Goal: Use online tool/utility

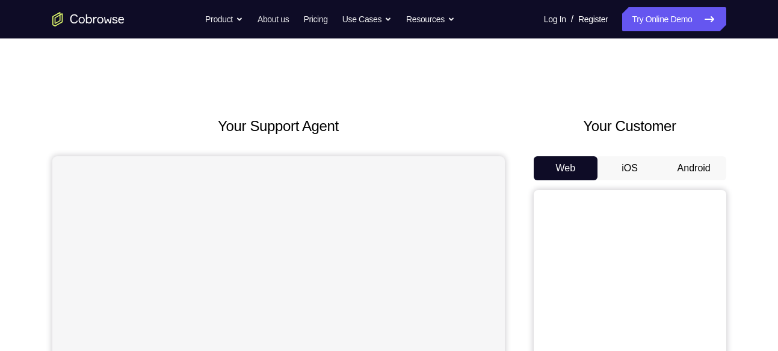
click at [697, 168] on button "Android" at bounding box center [694, 168] width 64 height 24
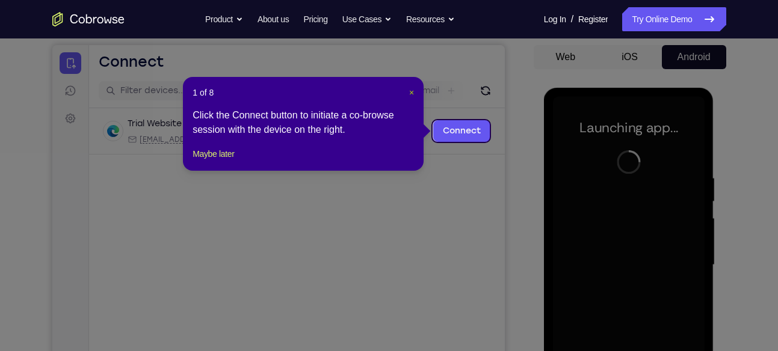
click at [412, 94] on span "×" at bounding box center [411, 93] width 5 height 10
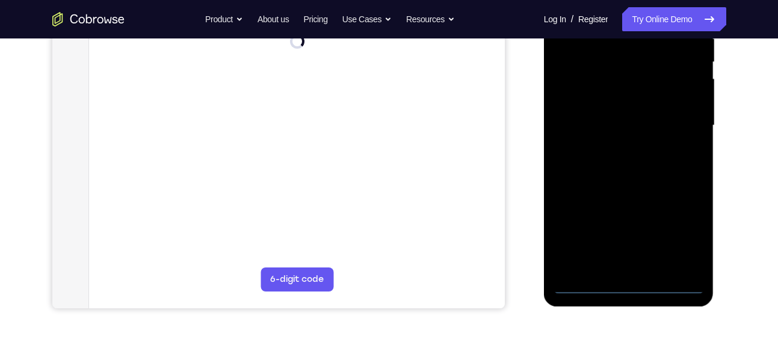
scroll to position [251, 0]
click at [628, 282] on div at bounding box center [629, 125] width 152 height 337
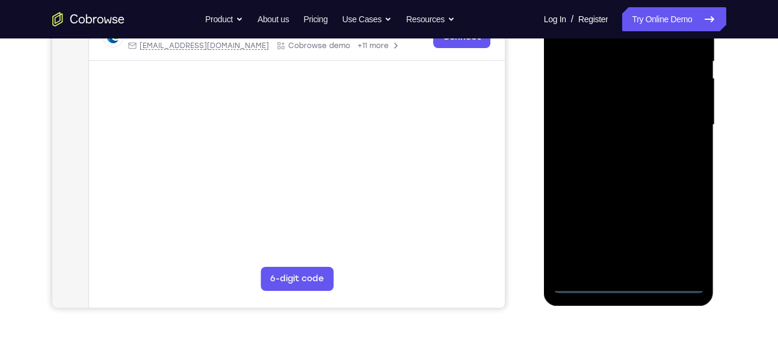
click at [675, 235] on div at bounding box center [629, 125] width 152 height 337
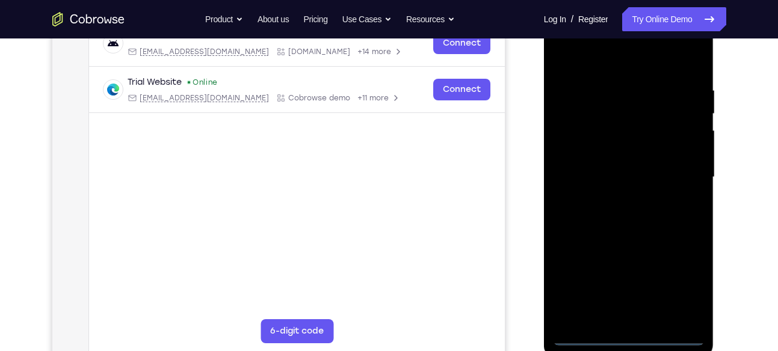
scroll to position [200, 0]
click at [603, 51] on div at bounding box center [629, 176] width 152 height 337
click at [675, 165] on div at bounding box center [629, 176] width 152 height 337
click at [614, 198] on div at bounding box center [629, 176] width 152 height 337
click at [618, 167] on div at bounding box center [629, 176] width 152 height 337
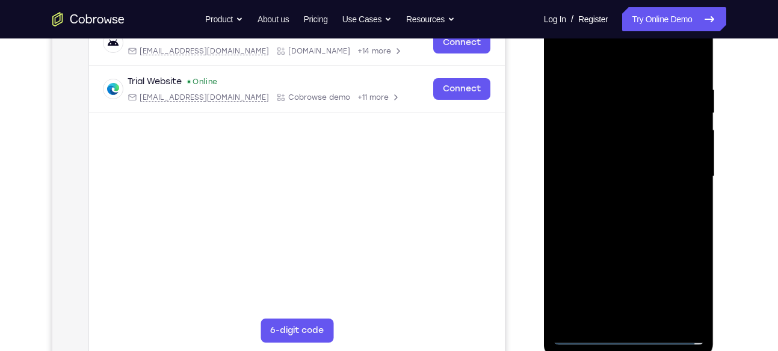
click at [615, 149] on div at bounding box center [629, 176] width 152 height 337
click at [628, 178] on div at bounding box center [629, 176] width 152 height 337
click at [642, 218] on div at bounding box center [629, 176] width 152 height 337
click at [636, 212] on div at bounding box center [629, 176] width 152 height 337
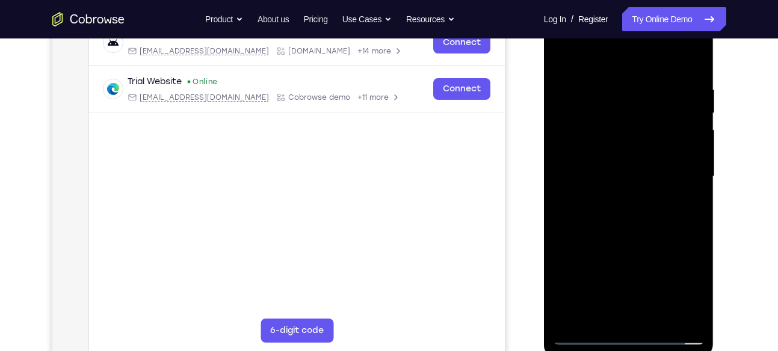
click at [636, 212] on div at bounding box center [629, 176] width 152 height 337
click at [701, 231] on div at bounding box center [629, 176] width 152 height 337
click at [698, 230] on div at bounding box center [629, 176] width 152 height 337
click at [657, 318] on div at bounding box center [629, 176] width 152 height 337
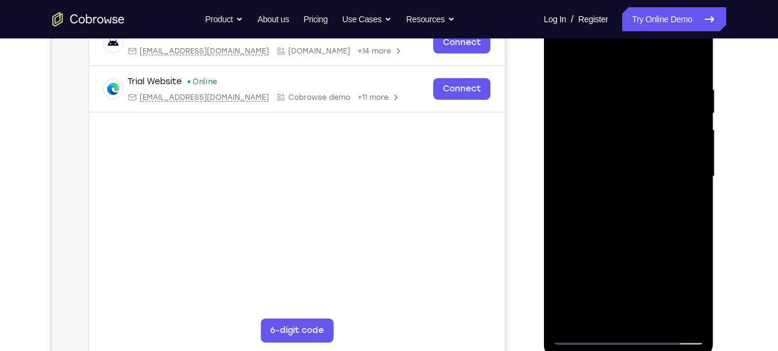
click at [627, 236] on div at bounding box center [629, 176] width 152 height 337
click at [616, 218] on div at bounding box center [629, 176] width 152 height 337
drag, startPoint x: 600, startPoint y: 67, endPoint x: 583, endPoint y: -8, distance: 77.6
click at [583, 0] on html "Online web based iOS Simulators and Android Emulators. Run iPhone, iPad, Mobile…" at bounding box center [629, 179] width 171 height 361
click at [564, 58] on div at bounding box center [629, 176] width 152 height 337
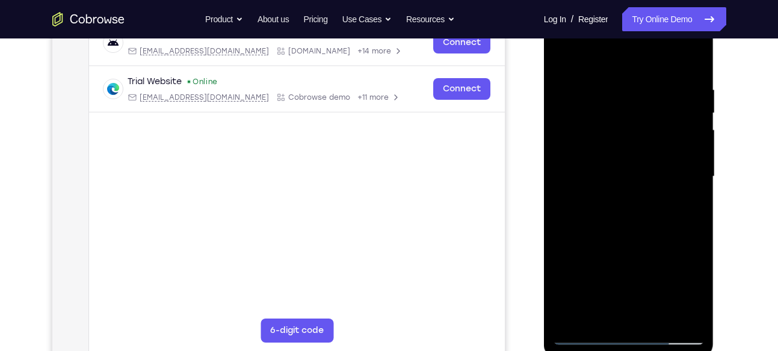
click at [563, 55] on div at bounding box center [629, 176] width 152 height 337
click at [621, 91] on div at bounding box center [629, 176] width 152 height 337
click at [694, 116] on div at bounding box center [629, 176] width 152 height 337
click at [566, 154] on div at bounding box center [629, 176] width 152 height 337
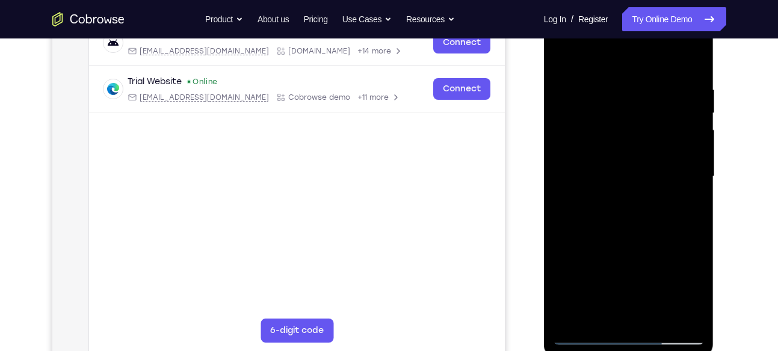
scroll to position [200, 0]
click at [693, 149] on div at bounding box center [629, 176] width 152 height 337
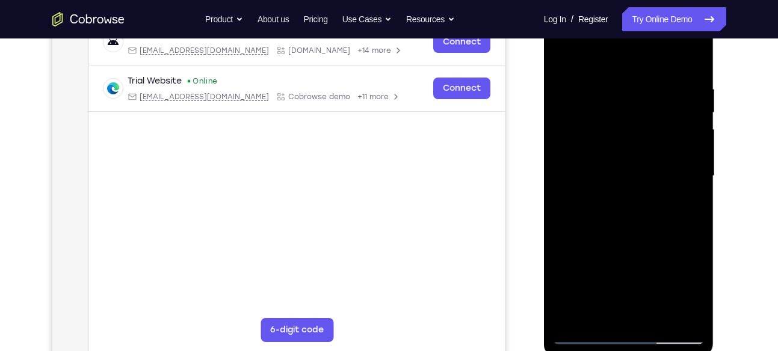
click at [570, 172] on div at bounding box center [629, 176] width 152 height 337
click at [692, 148] on div at bounding box center [629, 176] width 152 height 337
click at [572, 177] on div at bounding box center [629, 176] width 152 height 337
click at [696, 150] on div at bounding box center [629, 176] width 152 height 337
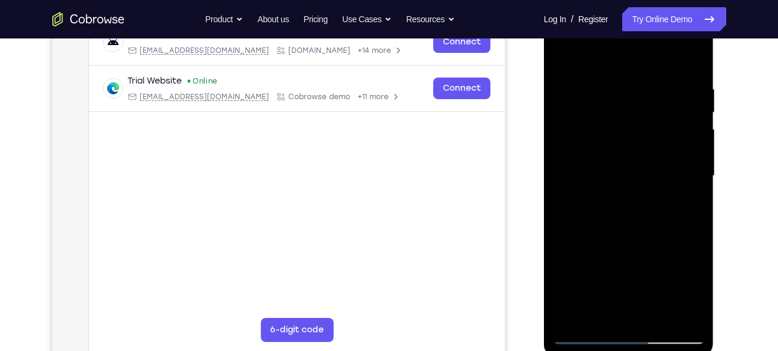
click at [696, 150] on div at bounding box center [629, 176] width 152 height 337
click at [558, 174] on div at bounding box center [629, 176] width 152 height 337
click at [676, 144] on div at bounding box center [629, 176] width 152 height 337
click at [684, 137] on div at bounding box center [629, 176] width 152 height 337
click at [696, 132] on div at bounding box center [629, 176] width 152 height 337
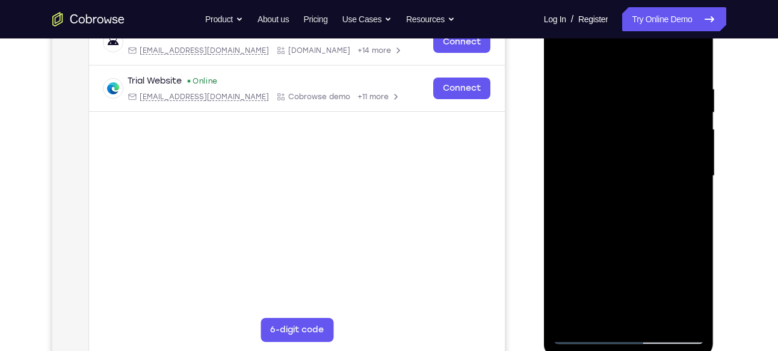
click at [696, 132] on div at bounding box center [629, 176] width 152 height 337
click at [690, 60] on div at bounding box center [629, 176] width 152 height 337
drag, startPoint x: 653, startPoint y: 259, endPoint x: 654, endPoint y: 161, distance: 98.0
click at [654, 161] on div at bounding box center [629, 176] width 152 height 337
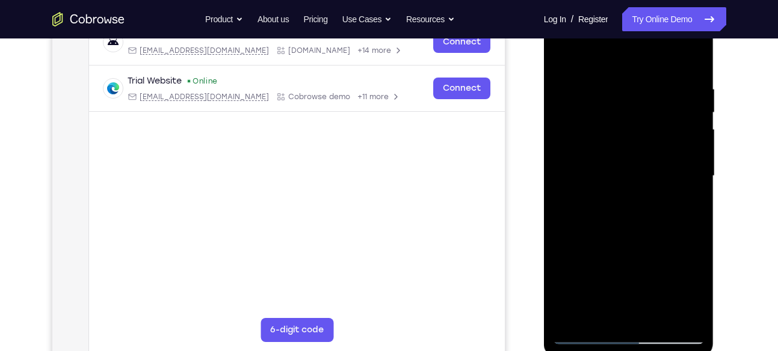
drag, startPoint x: 655, startPoint y: 238, endPoint x: 680, endPoint y: 76, distance: 163.0
click at [680, 76] on div at bounding box center [629, 176] width 152 height 337
drag, startPoint x: 668, startPoint y: 271, endPoint x: 665, endPoint y: 123, distance: 148.6
click at [665, 123] on div at bounding box center [629, 176] width 152 height 337
drag, startPoint x: 669, startPoint y: 240, endPoint x: 669, endPoint y: 120, distance: 120.3
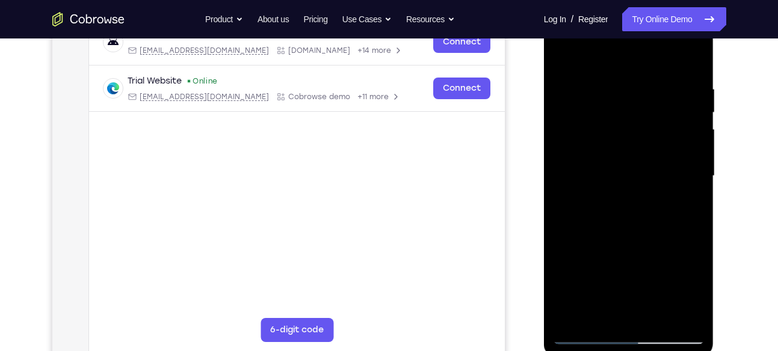
click at [669, 120] on div at bounding box center [629, 176] width 152 height 337
click at [666, 241] on div at bounding box center [629, 176] width 152 height 337
drag, startPoint x: 666, startPoint y: 241, endPoint x: 624, endPoint y: 94, distance: 152.7
click at [624, 94] on div at bounding box center [629, 176] width 152 height 337
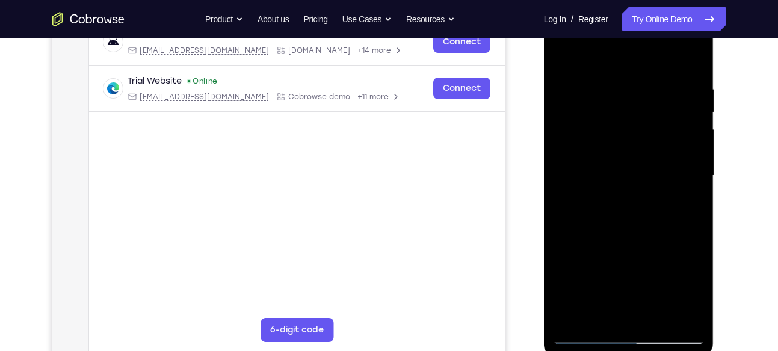
drag, startPoint x: 648, startPoint y: 210, endPoint x: 649, endPoint y: 108, distance: 101.6
click at [649, 108] on div at bounding box center [629, 176] width 152 height 337
drag, startPoint x: 645, startPoint y: 250, endPoint x: 648, endPoint y: 130, distance: 120.3
click at [648, 130] on div at bounding box center [629, 176] width 152 height 337
click at [645, 215] on div at bounding box center [629, 176] width 152 height 337
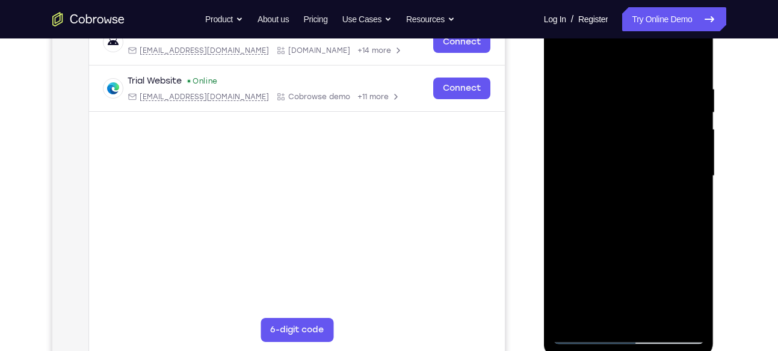
click at [645, 215] on div at bounding box center [629, 176] width 152 height 337
drag, startPoint x: 645, startPoint y: 215, endPoint x: 643, endPoint y: 81, distance: 134.1
click at [643, 81] on div at bounding box center [629, 176] width 152 height 337
drag, startPoint x: 675, startPoint y: 233, endPoint x: 686, endPoint y: 106, distance: 128.0
click at [686, 106] on div at bounding box center [629, 176] width 152 height 337
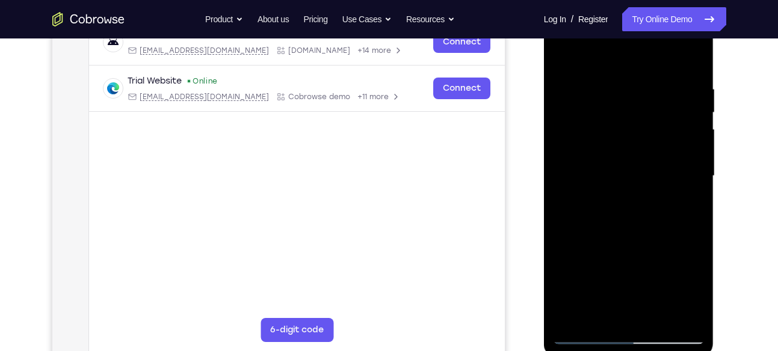
click at [654, 192] on div at bounding box center [629, 176] width 152 height 337
click at [693, 173] on div at bounding box center [629, 176] width 152 height 337
drag, startPoint x: 640, startPoint y: 281, endPoint x: 645, endPoint y: 98, distance: 183.5
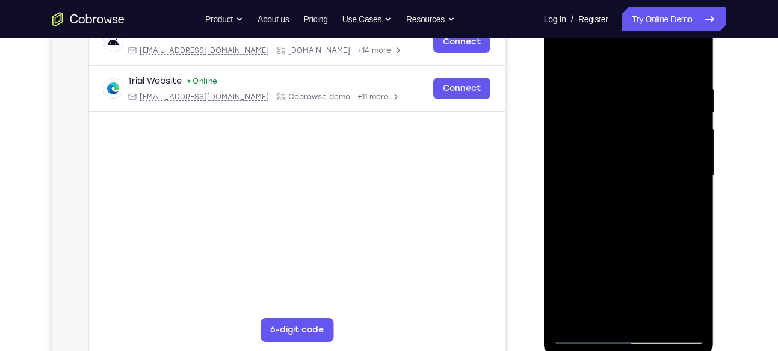
click at [645, 98] on div at bounding box center [629, 176] width 152 height 337
drag, startPoint x: 649, startPoint y: 251, endPoint x: 667, endPoint y: 117, distance: 135.2
click at [667, 117] on div at bounding box center [629, 176] width 152 height 337
click at [659, 182] on div at bounding box center [629, 176] width 152 height 337
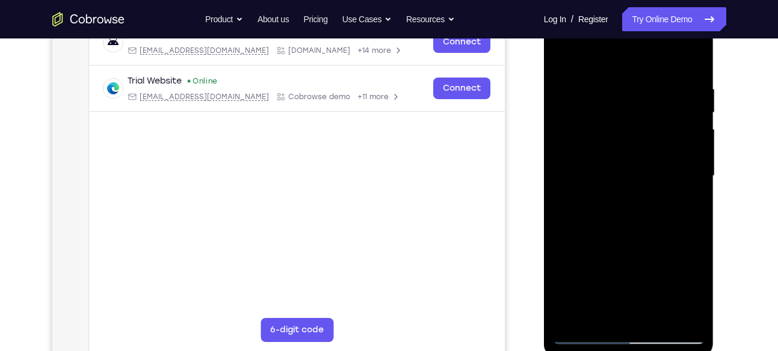
click at [659, 182] on div at bounding box center [629, 176] width 152 height 337
drag, startPoint x: 659, startPoint y: 182, endPoint x: 663, endPoint y: 45, distance: 137.2
click at [663, 45] on div at bounding box center [629, 176] width 152 height 337
drag, startPoint x: 643, startPoint y: 212, endPoint x: 649, endPoint y: 85, distance: 126.4
click at [649, 85] on div at bounding box center [629, 176] width 152 height 337
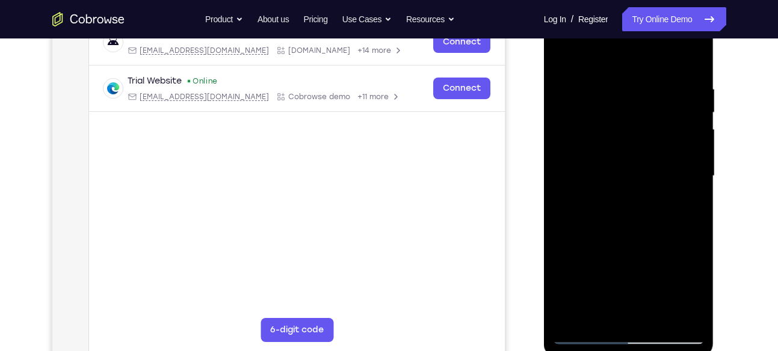
click at [660, 200] on div at bounding box center [629, 176] width 152 height 337
drag, startPoint x: 660, startPoint y: 200, endPoint x: 669, endPoint y: 100, distance: 100.2
click at [669, 100] on div at bounding box center [629, 176] width 152 height 337
drag, startPoint x: 600, startPoint y: 268, endPoint x: 607, endPoint y: 145, distance: 122.9
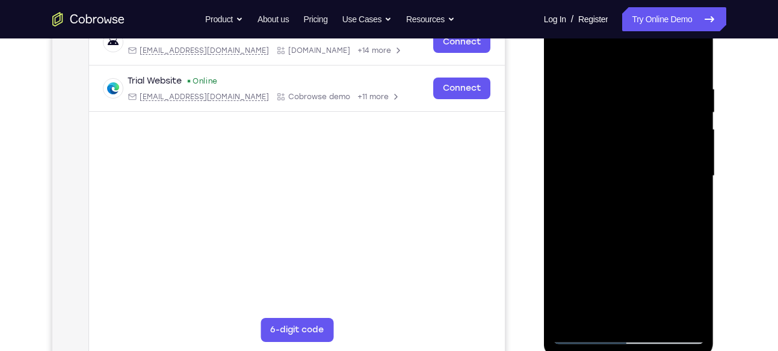
click at [607, 145] on div at bounding box center [629, 176] width 152 height 337
drag, startPoint x: 604, startPoint y: 247, endPoint x: 607, endPoint y: 126, distance: 120.9
click at [607, 126] on div at bounding box center [629, 176] width 152 height 337
click at [566, 188] on div at bounding box center [629, 176] width 152 height 337
drag, startPoint x: 626, startPoint y: 247, endPoint x: 595, endPoint y: 87, distance: 163.0
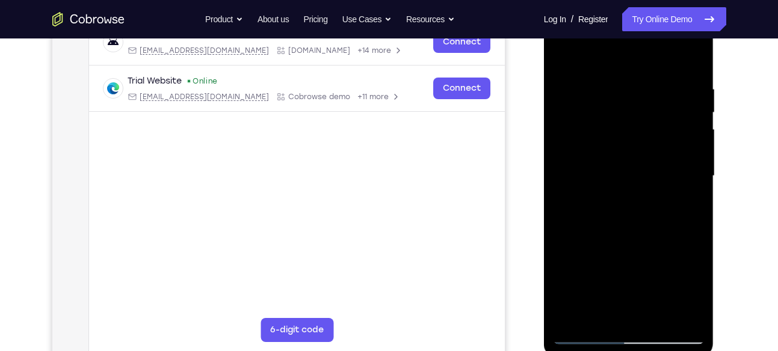
click at [595, 87] on div at bounding box center [629, 176] width 152 height 337
drag, startPoint x: 636, startPoint y: 259, endPoint x: 650, endPoint y: 102, distance: 157.6
click at [650, 102] on div at bounding box center [629, 176] width 152 height 337
drag, startPoint x: 651, startPoint y: 237, endPoint x: 672, endPoint y: 112, distance: 126.4
click at [672, 112] on div at bounding box center [629, 176] width 152 height 337
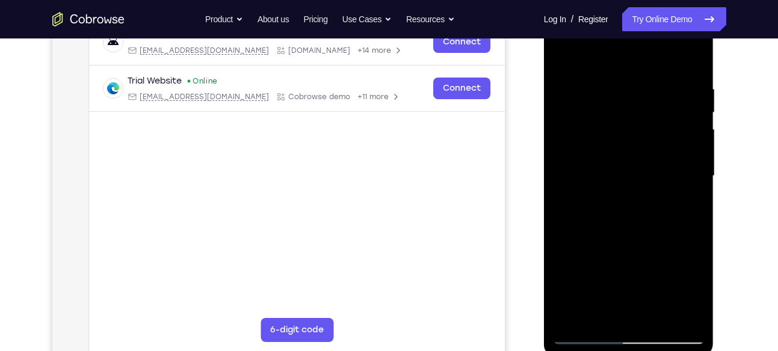
click at [618, 224] on div at bounding box center [629, 176] width 152 height 337
drag, startPoint x: 618, startPoint y: 224, endPoint x: 588, endPoint y: 75, distance: 152.1
click at [588, 75] on div at bounding box center [629, 176] width 152 height 337
drag, startPoint x: 631, startPoint y: 227, endPoint x: 630, endPoint y: 88, distance: 139.5
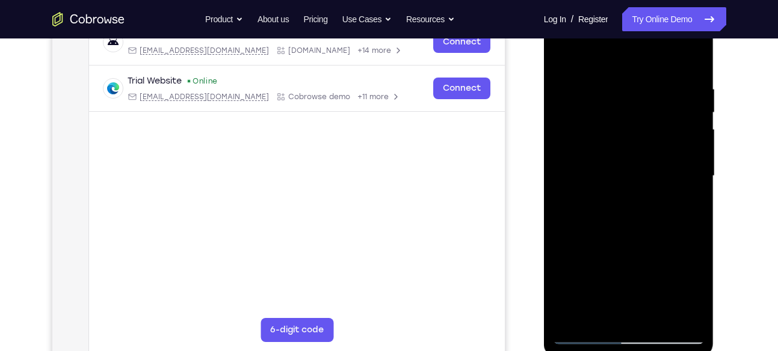
click at [630, 88] on div at bounding box center [629, 176] width 152 height 337
drag, startPoint x: 637, startPoint y: 231, endPoint x: 635, endPoint y: 164, distance: 67.4
click at [635, 164] on div at bounding box center [629, 176] width 152 height 337
click at [625, 151] on div at bounding box center [629, 176] width 152 height 337
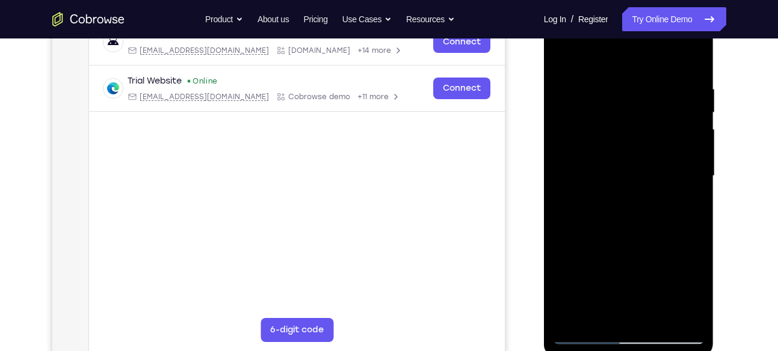
click at [697, 128] on div at bounding box center [629, 176] width 152 height 337
click at [695, 129] on div at bounding box center [629, 176] width 152 height 337
drag, startPoint x: 654, startPoint y: 277, endPoint x: 644, endPoint y: 129, distance: 148.9
click at [644, 129] on div at bounding box center [629, 176] width 152 height 337
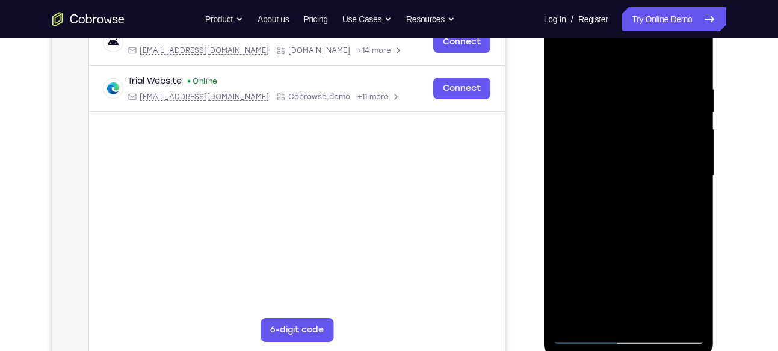
drag, startPoint x: 648, startPoint y: 230, endPoint x: 657, endPoint y: 100, distance: 129.6
click at [657, 100] on div at bounding box center [629, 176] width 152 height 337
drag, startPoint x: 665, startPoint y: 269, endPoint x: 673, endPoint y: 114, distance: 155.4
click at [673, 114] on div at bounding box center [629, 176] width 152 height 337
drag, startPoint x: 652, startPoint y: 259, endPoint x: 662, endPoint y: 119, distance: 140.5
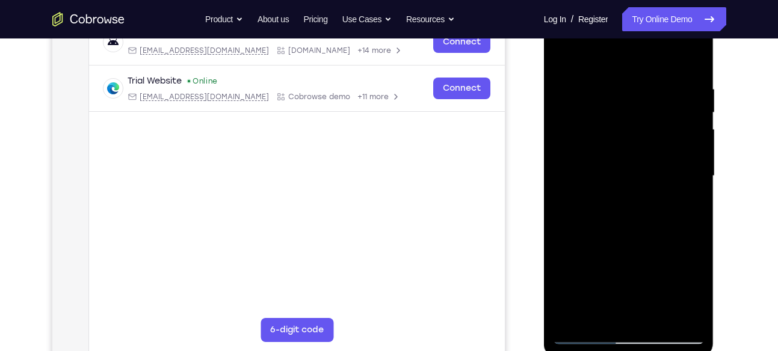
click at [662, 119] on div at bounding box center [629, 176] width 152 height 337
click at [665, 186] on div at bounding box center [629, 176] width 152 height 337
click at [696, 143] on div at bounding box center [629, 176] width 152 height 337
click at [635, 188] on div at bounding box center [629, 176] width 152 height 337
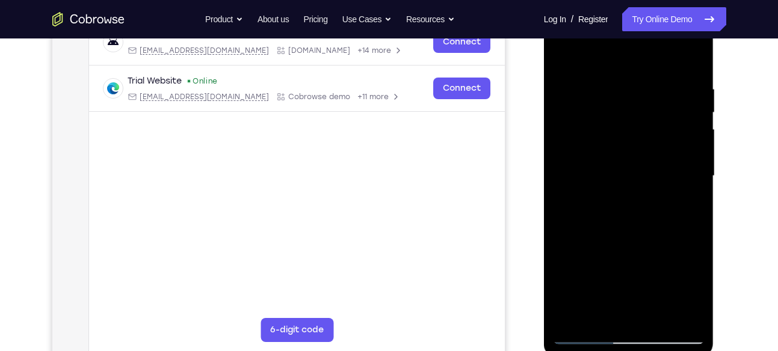
drag, startPoint x: 652, startPoint y: 253, endPoint x: 631, endPoint y: 77, distance: 176.9
click at [631, 77] on div at bounding box center [629, 176] width 152 height 337
drag, startPoint x: 635, startPoint y: 231, endPoint x: 643, endPoint y: 110, distance: 121.2
click at [643, 110] on div at bounding box center [629, 176] width 152 height 337
click at [565, 224] on div at bounding box center [629, 176] width 152 height 337
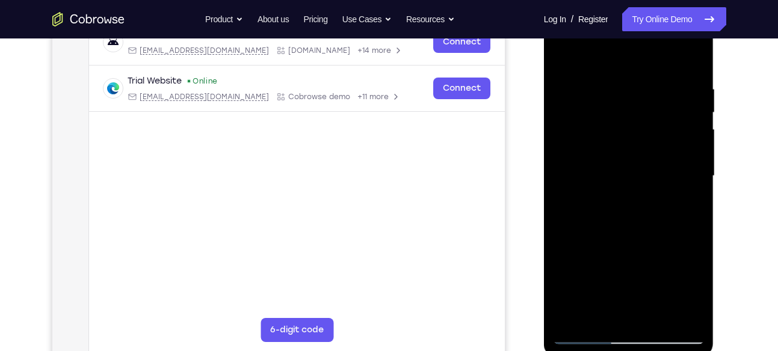
click at [564, 223] on div at bounding box center [629, 176] width 152 height 337
click at [638, 250] on div at bounding box center [629, 176] width 152 height 337
click at [565, 227] on div at bounding box center [629, 176] width 152 height 337
drag, startPoint x: 641, startPoint y: 274, endPoint x: 639, endPoint y: 86, distance: 188.2
click at [639, 86] on div at bounding box center [629, 176] width 152 height 337
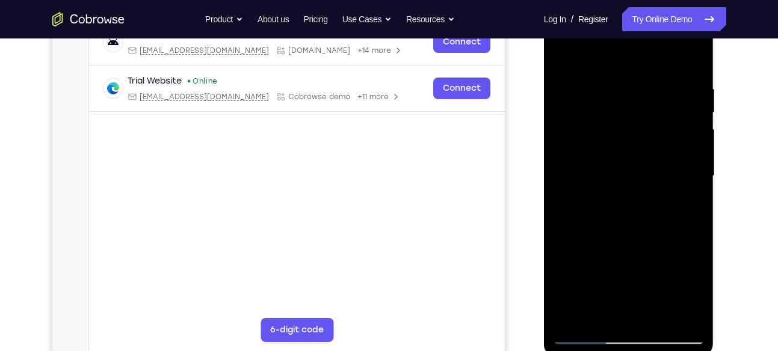
drag, startPoint x: 649, startPoint y: 199, endPoint x: 650, endPoint y: 143, distance: 55.9
click at [650, 143] on div at bounding box center [629, 176] width 152 height 337
click at [646, 164] on div at bounding box center [629, 176] width 152 height 337
drag, startPoint x: 657, startPoint y: 211, endPoint x: 659, endPoint y: 85, distance: 125.7
click at [659, 85] on div at bounding box center [629, 176] width 152 height 337
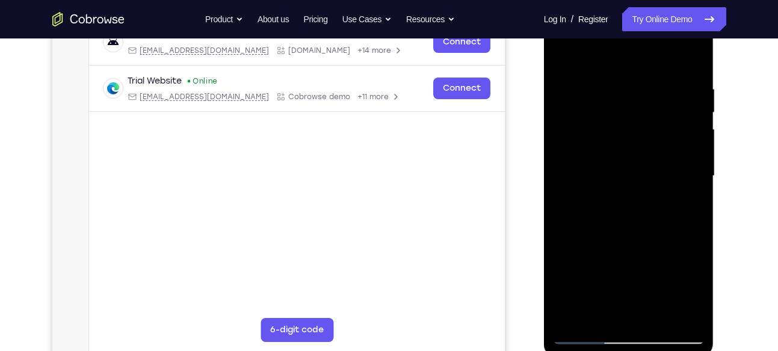
click at [566, 129] on div at bounding box center [629, 176] width 152 height 337
drag, startPoint x: 634, startPoint y: 200, endPoint x: 645, endPoint y: 48, distance: 152.0
click at [645, 48] on div at bounding box center [629, 176] width 152 height 337
drag, startPoint x: 657, startPoint y: 198, endPoint x: 678, endPoint y: 72, distance: 128.0
click at [678, 72] on div at bounding box center [629, 176] width 152 height 337
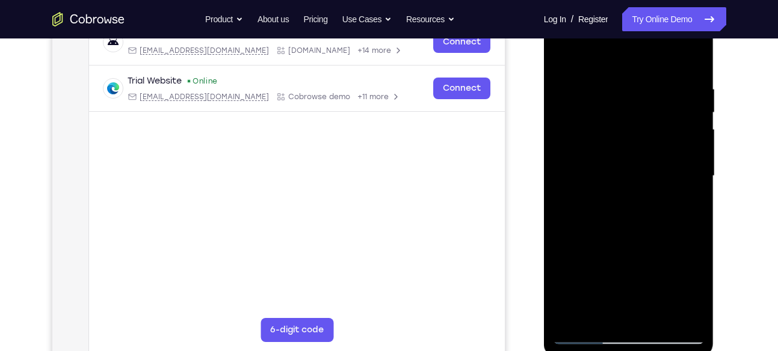
drag, startPoint x: 673, startPoint y: 225, endPoint x: 699, endPoint y: 95, distance: 132.6
click at [699, 95] on div at bounding box center [629, 176] width 152 height 337
drag, startPoint x: 662, startPoint y: 215, endPoint x: 627, endPoint y: 381, distance: 169.7
click at [627, 351] on html "Online web based iOS Simulators and Android Emulators. Run iPhone, iPad, Mobile…" at bounding box center [629, 179] width 171 height 361
drag, startPoint x: 631, startPoint y: 141, endPoint x: 607, endPoint y: 284, distance: 145.1
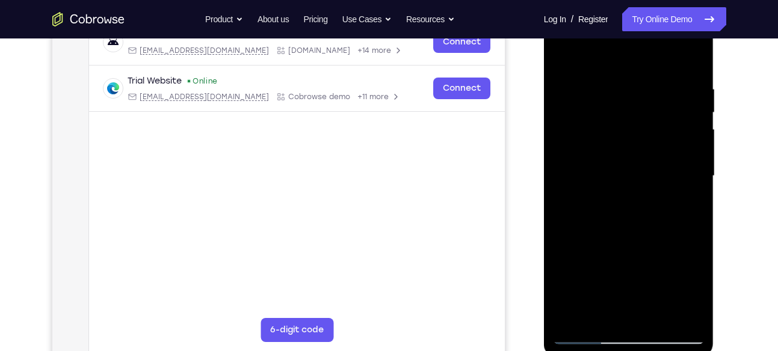
click at [607, 284] on div at bounding box center [629, 176] width 152 height 337
drag, startPoint x: 657, startPoint y: 235, endPoint x: 668, endPoint y: 98, distance: 136.9
click at [668, 98] on div at bounding box center [629, 176] width 152 height 337
click at [573, 316] on div at bounding box center [629, 176] width 152 height 337
drag, startPoint x: 660, startPoint y: 100, endPoint x: 613, endPoint y: 381, distance: 284.6
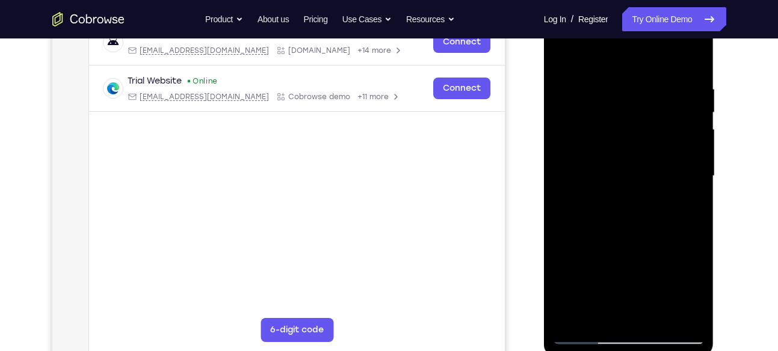
click at [613, 351] on html "Online web based iOS Simulators and Android Emulators. Run iPhone, iPad, Mobile…" at bounding box center [629, 179] width 171 height 361
drag, startPoint x: 638, startPoint y: 142, endPoint x: 628, endPoint y: 381, distance: 239.6
click at [628, 351] on html "Online web based iOS Simulators and Android Emulators. Run iPhone, iPad, Mobile…" at bounding box center [629, 179] width 171 height 361
click at [637, 193] on div at bounding box center [629, 176] width 152 height 337
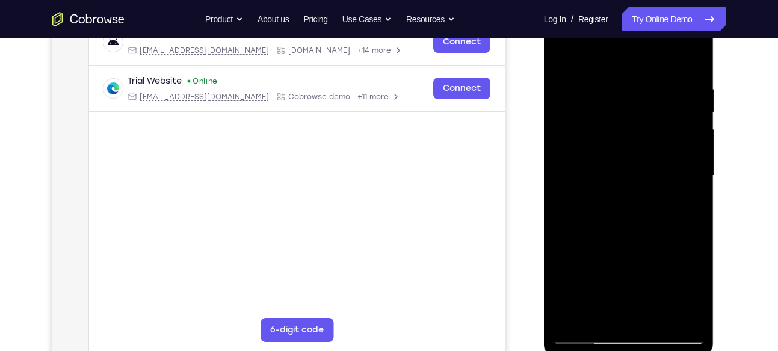
click at [693, 183] on div at bounding box center [629, 176] width 152 height 337
click at [599, 75] on div at bounding box center [629, 176] width 152 height 337
click at [693, 151] on div at bounding box center [629, 176] width 152 height 337
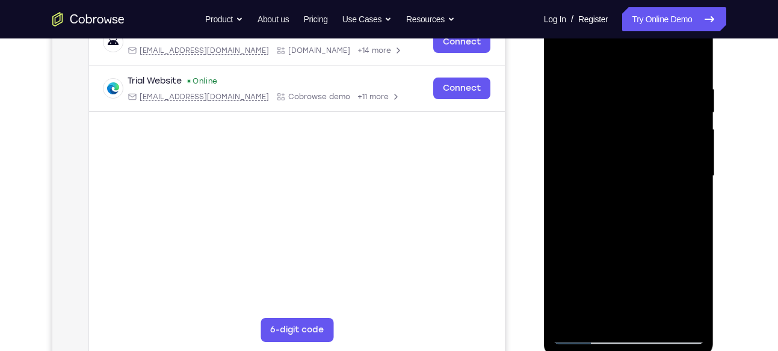
click at [693, 151] on div at bounding box center [629, 176] width 152 height 337
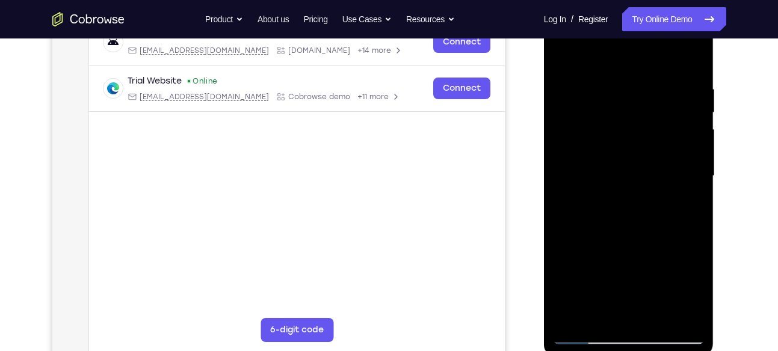
click at [693, 151] on div at bounding box center [629, 176] width 152 height 337
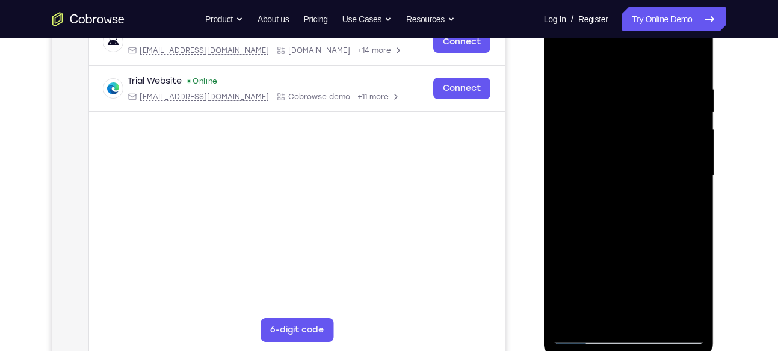
click at [693, 151] on div at bounding box center [629, 176] width 152 height 337
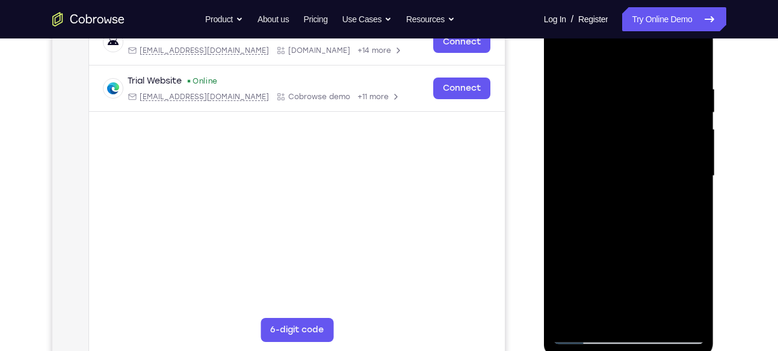
click at [693, 151] on div at bounding box center [629, 176] width 152 height 337
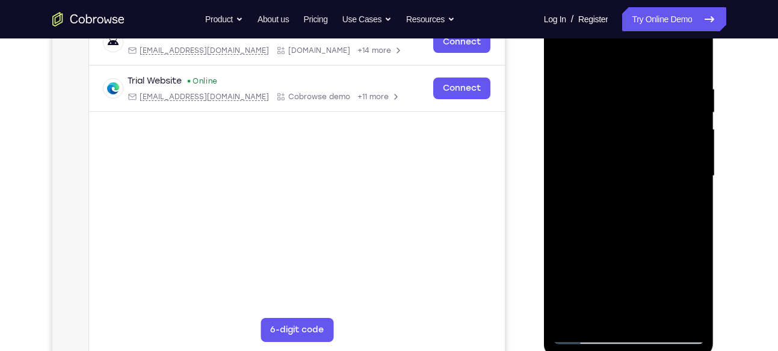
click at [693, 151] on div at bounding box center [629, 176] width 152 height 337
click at [692, 153] on div at bounding box center [629, 176] width 152 height 337
click at [563, 192] on div at bounding box center [629, 176] width 152 height 337
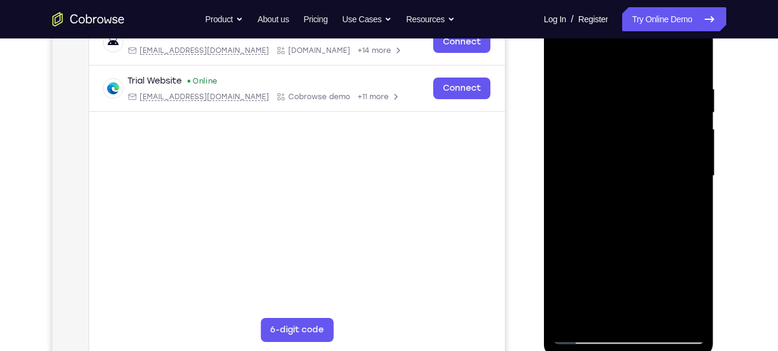
click at [695, 121] on div at bounding box center [629, 176] width 152 height 337
click at [694, 127] on div at bounding box center [629, 176] width 152 height 337
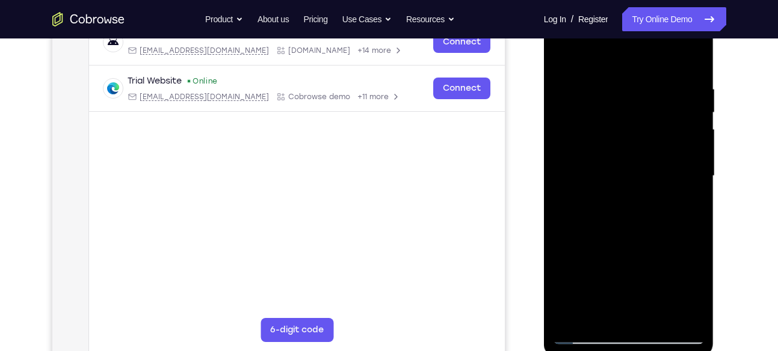
click at [694, 127] on div at bounding box center [629, 176] width 152 height 337
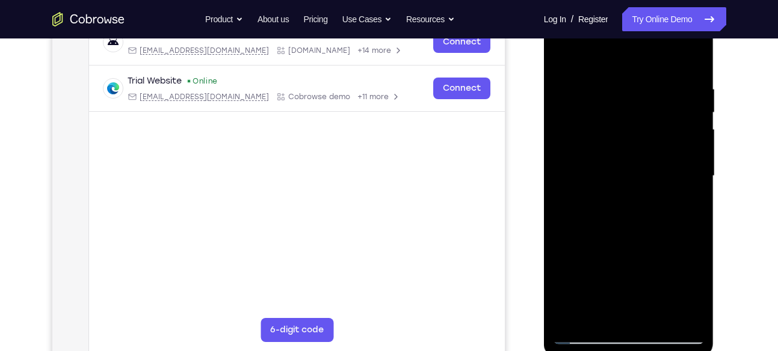
click at [694, 127] on div at bounding box center [629, 176] width 152 height 337
click at [569, 194] on div at bounding box center [629, 176] width 152 height 337
click at [564, 221] on div at bounding box center [629, 176] width 152 height 337
click at [689, 162] on div at bounding box center [629, 176] width 152 height 337
click at [692, 57] on div at bounding box center [629, 176] width 152 height 337
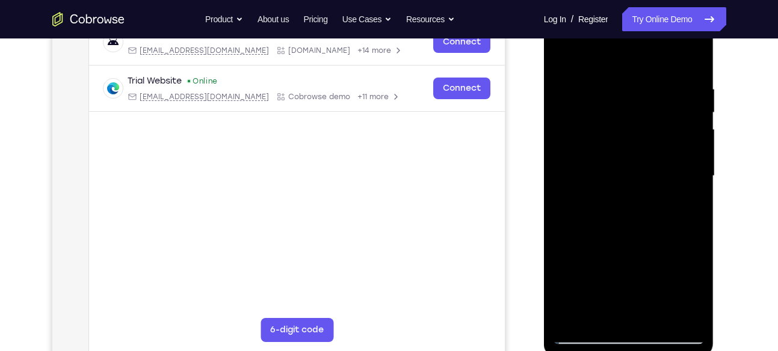
drag, startPoint x: 658, startPoint y: 102, endPoint x: 610, endPoint y: 381, distance: 283.2
click at [610, 351] on html "Online web based iOS Simulators and Android Emulators. Run iPhone, iPad, Mobile…" at bounding box center [629, 179] width 171 height 361
drag, startPoint x: 664, startPoint y: 87, endPoint x: 568, endPoint y: 144, distance: 111.6
click at [568, 144] on div at bounding box center [629, 176] width 152 height 337
click at [643, 73] on div at bounding box center [629, 176] width 152 height 337
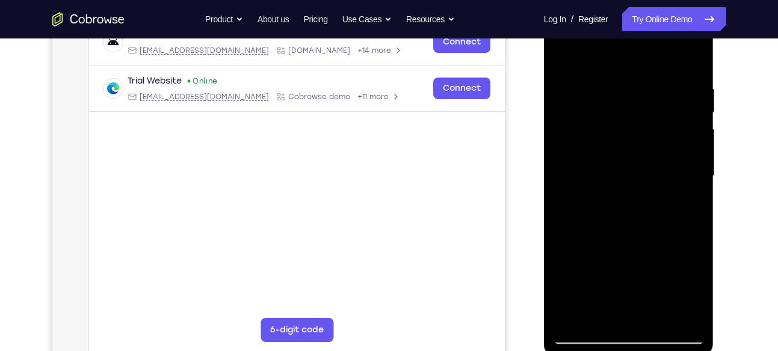
click at [692, 112] on div at bounding box center [629, 176] width 152 height 337
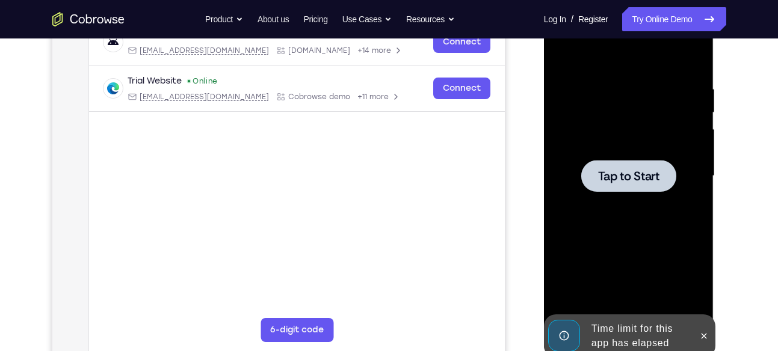
click at [692, 112] on div at bounding box center [629, 176] width 152 height 337
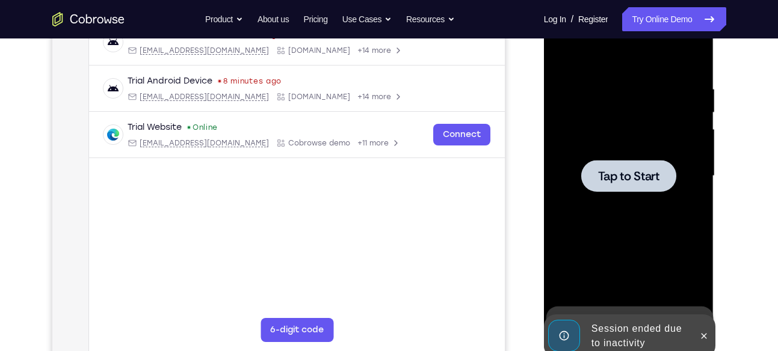
click at [603, 182] on span "Tap to Start" at bounding box center [628, 176] width 61 height 12
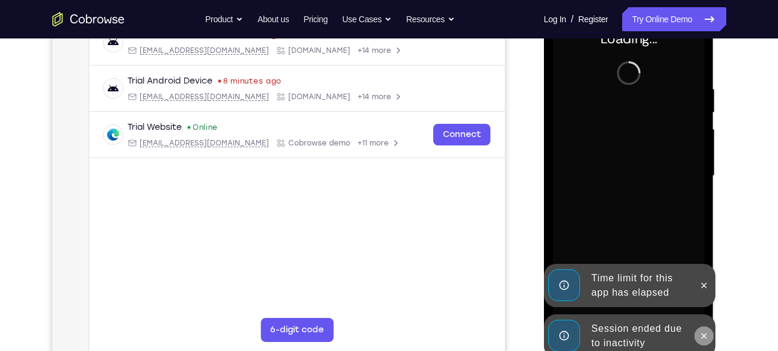
click at [704, 336] on icon at bounding box center [703, 335] width 5 height 5
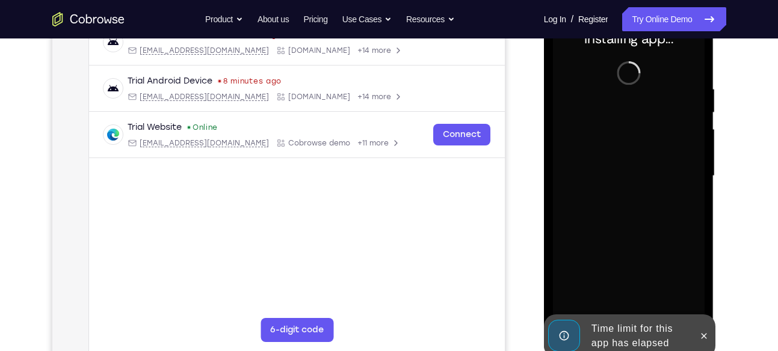
click at [704, 336] on icon at bounding box center [703, 335] width 5 height 5
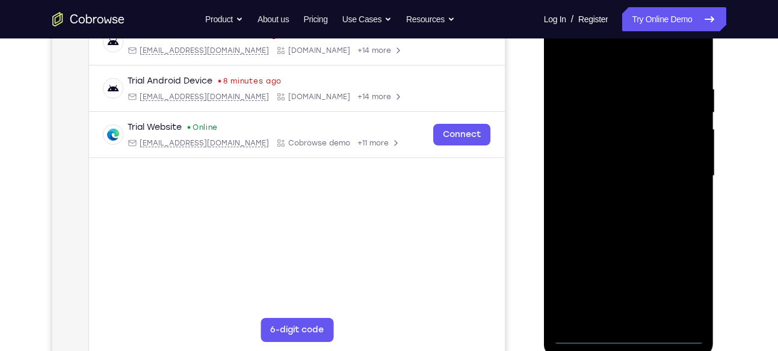
click at [631, 336] on div at bounding box center [629, 176] width 152 height 337
click at [683, 281] on div at bounding box center [629, 176] width 152 height 337
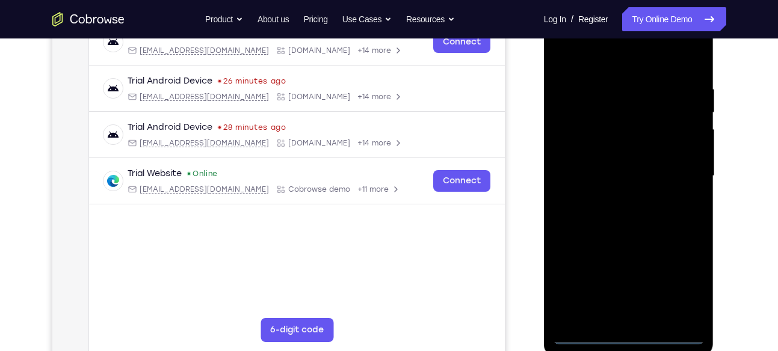
click at [582, 61] on div at bounding box center [629, 176] width 152 height 337
click at [678, 168] on div at bounding box center [629, 176] width 152 height 337
click at [619, 197] on div at bounding box center [629, 176] width 152 height 337
click at [600, 160] on div at bounding box center [629, 176] width 152 height 337
click at [600, 153] on div at bounding box center [629, 176] width 152 height 337
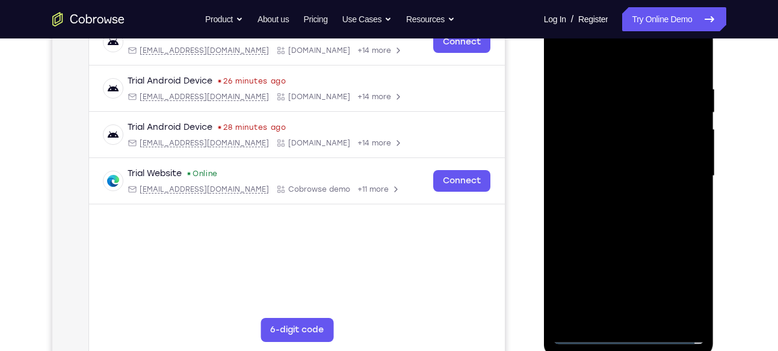
click at [619, 175] on div at bounding box center [629, 176] width 152 height 337
click at [624, 220] on div at bounding box center [629, 176] width 152 height 337
drag, startPoint x: 648, startPoint y: 61, endPoint x: 625, endPoint y: -14, distance: 78.7
click at [625, 0] on html "Online web based iOS Simulators and Android Emulators. Run iPhone, iPad, Mobile…" at bounding box center [629, 179] width 171 height 361
click at [696, 52] on div at bounding box center [629, 176] width 152 height 337
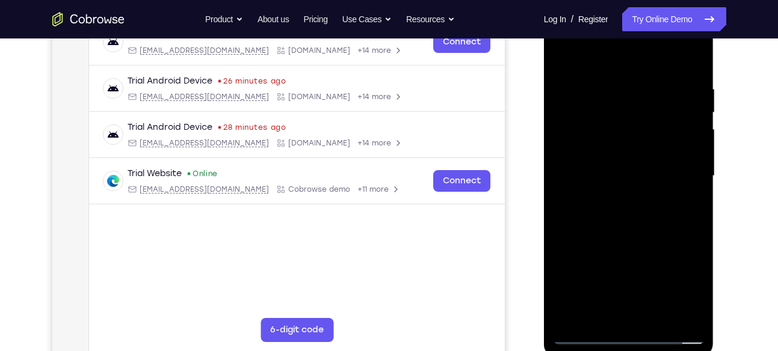
click at [687, 120] on div at bounding box center [629, 176] width 152 height 337
click at [626, 77] on div at bounding box center [629, 176] width 152 height 337
click at [594, 78] on div at bounding box center [629, 176] width 152 height 337
click at [576, 79] on div at bounding box center [629, 176] width 152 height 337
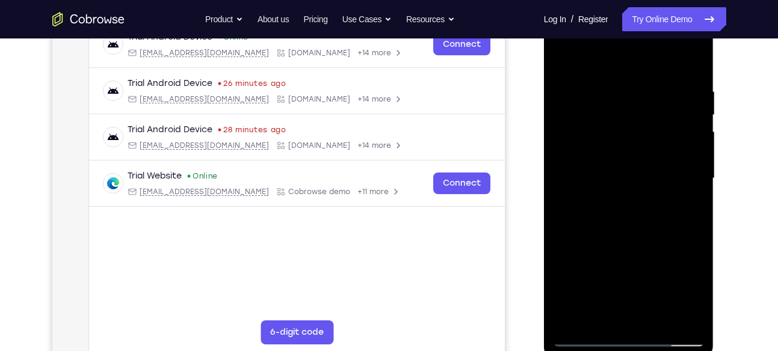
scroll to position [199, 0]
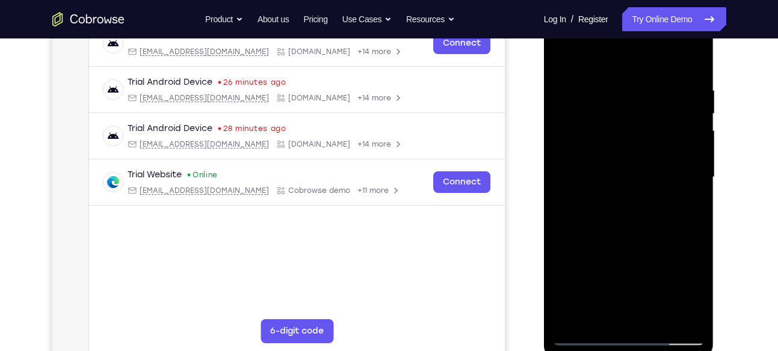
click at [687, 321] on div at bounding box center [629, 177] width 152 height 337
click at [630, 272] on div at bounding box center [629, 177] width 152 height 337
click at [689, 184] on div at bounding box center [629, 177] width 152 height 337
click at [691, 180] on div at bounding box center [629, 177] width 152 height 337
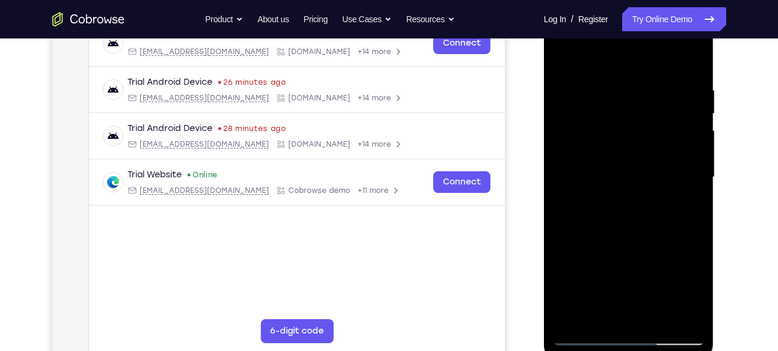
click at [697, 182] on div at bounding box center [629, 177] width 152 height 337
click at [561, 179] on div at bounding box center [629, 177] width 152 height 337
click at [698, 182] on div at bounding box center [629, 177] width 152 height 337
click at [563, 183] on div at bounding box center [629, 177] width 152 height 337
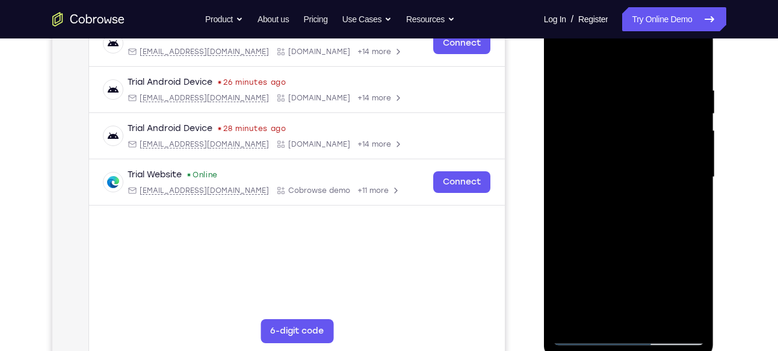
click at [695, 180] on div at bounding box center [629, 177] width 152 height 337
click at [583, 337] on div at bounding box center [629, 177] width 152 height 337
click at [574, 177] on div at bounding box center [629, 177] width 152 height 337
click at [590, 334] on div at bounding box center [629, 177] width 152 height 337
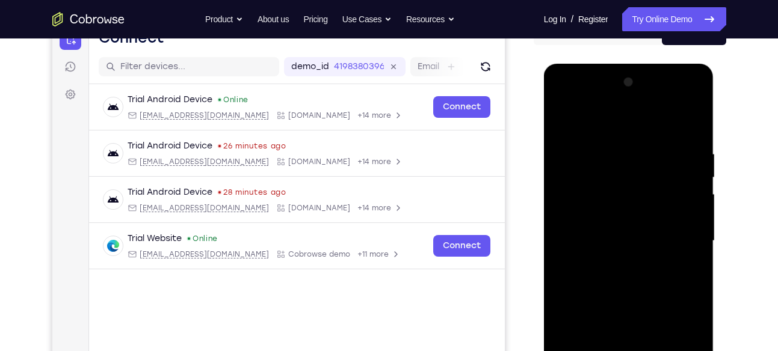
scroll to position [132, 0]
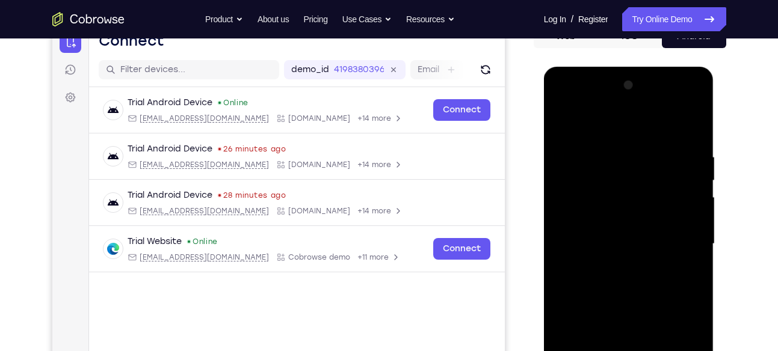
click at [696, 85] on div at bounding box center [629, 244] width 152 height 337
click at [592, 251] on div at bounding box center [629, 244] width 152 height 337
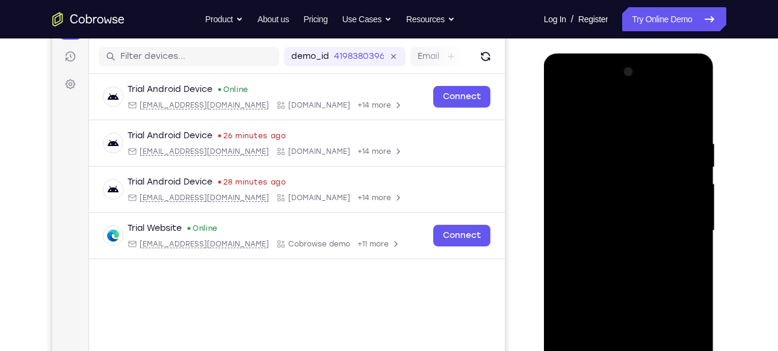
scroll to position [146, 0]
click at [693, 76] on div at bounding box center [629, 230] width 152 height 337
click at [595, 218] on div at bounding box center [629, 230] width 152 height 337
click at [690, 80] on div at bounding box center [629, 230] width 152 height 337
click at [562, 227] on div at bounding box center [629, 230] width 152 height 337
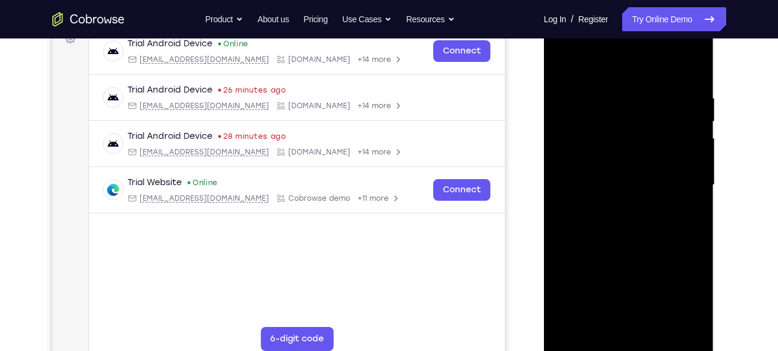
scroll to position [193, 0]
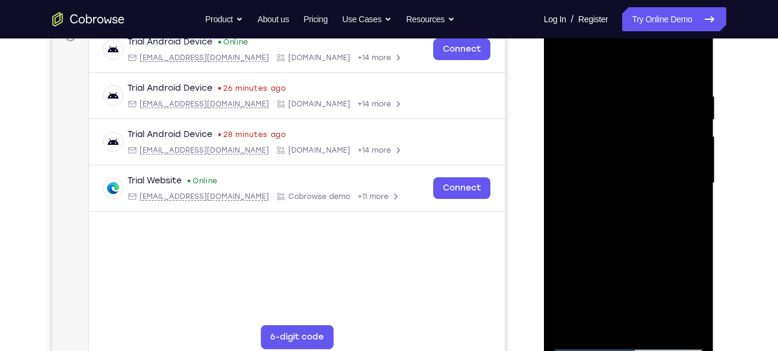
drag, startPoint x: 661, startPoint y: 188, endPoint x: 671, endPoint y: 222, distance: 35.6
click at [671, 222] on div at bounding box center [629, 183] width 152 height 337
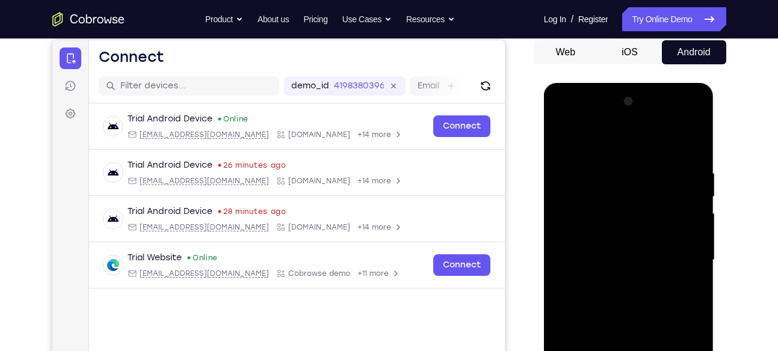
scroll to position [111, 0]
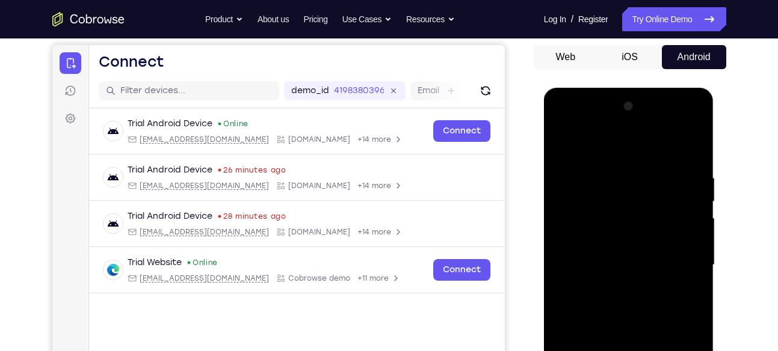
click at [693, 103] on div at bounding box center [629, 265] width 152 height 337
click at [573, 265] on div at bounding box center [629, 265] width 152 height 337
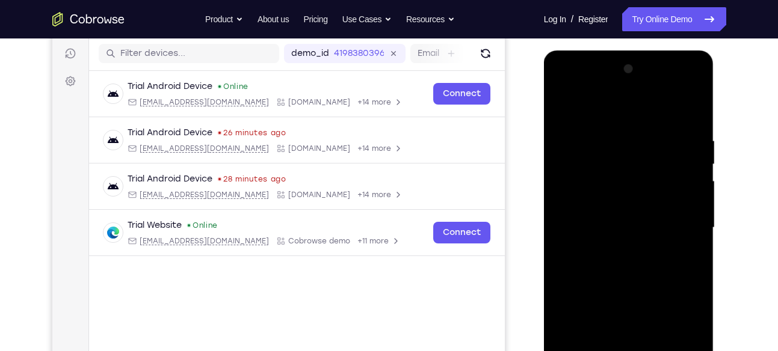
scroll to position [150, 0]
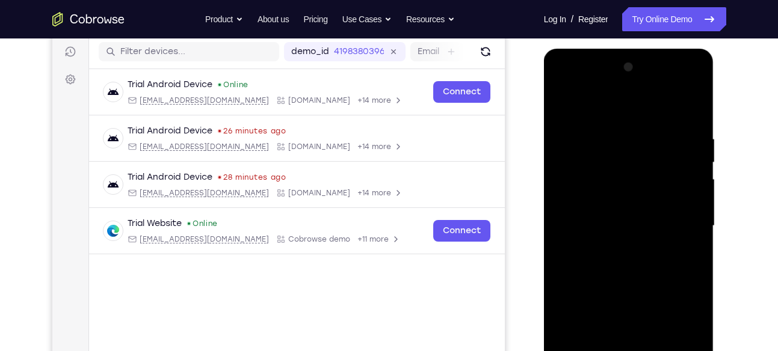
click at [563, 153] on div at bounding box center [629, 226] width 152 height 337
click at [678, 142] on div at bounding box center [629, 226] width 152 height 337
click at [555, 164] on div at bounding box center [629, 226] width 152 height 337
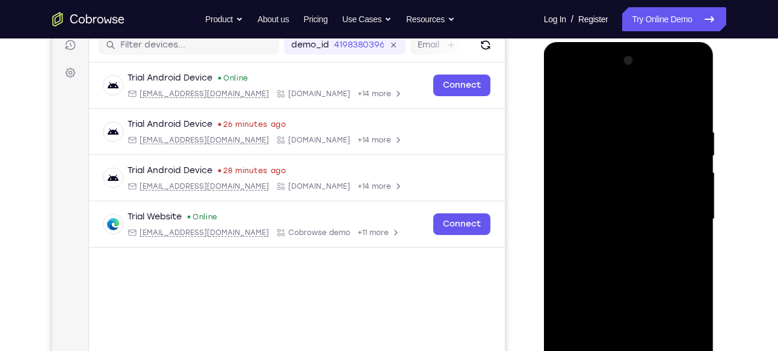
scroll to position [158, 0]
click at [680, 66] on div at bounding box center [629, 219] width 152 height 337
click at [648, 155] on div at bounding box center [629, 219] width 152 height 337
click at [556, 134] on div at bounding box center [629, 219] width 152 height 337
click at [680, 123] on div at bounding box center [629, 219] width 152 height 337
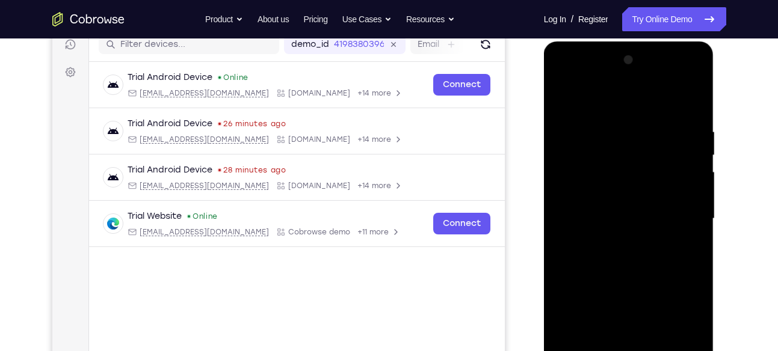
click at [674, 102] on div at bounding box center [629, 219] width 152 height 337
click at [694, 64] on div at bounding box center [629, 219] width 152 height 337
drag, startPoint x: 563, startPoint y: 218, endPoint x: 551, endPoint y: 186, distance: 33.5
click at [551, 186] on div at bounding box center [629, 220] width 170 height 358
drag, startPoint x: 585, startPoint y: 218, endPoint x: 544, endPoint y: 337, distance: 126.1
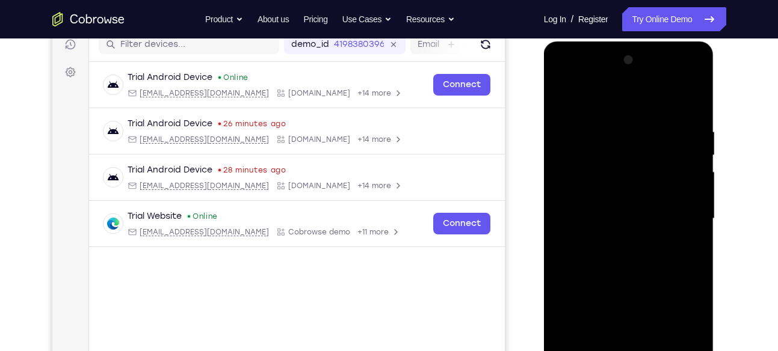
click at [544, 337] on div at bounding box center [629, 220] width 170 height 358
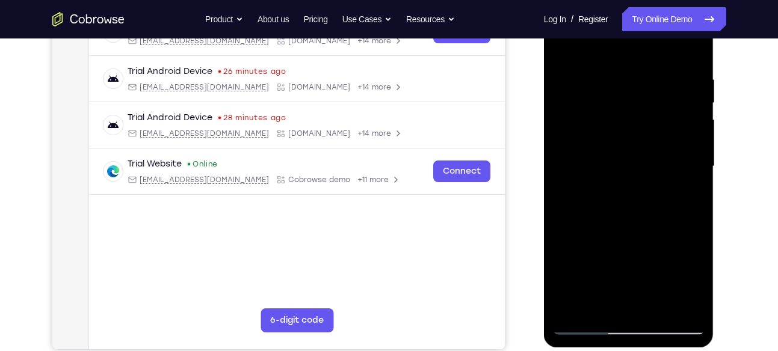
scroll to position [209, 0]
click at [656, 313] on div at bounding box center [629, 167] width 152 height 337
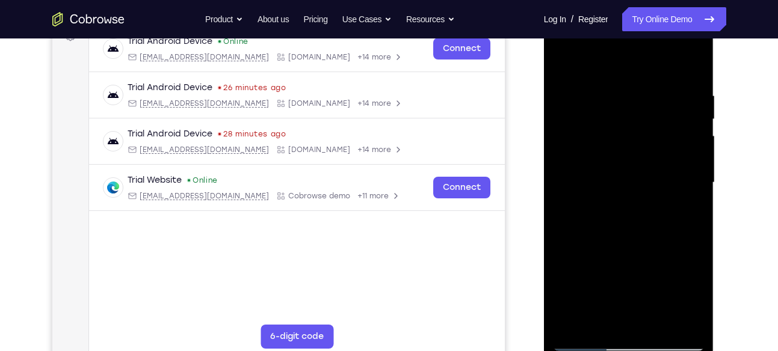
scroll to position [193, 0]
click at [643, 250] on div at bounding box center [629, 183] width 152 height 337
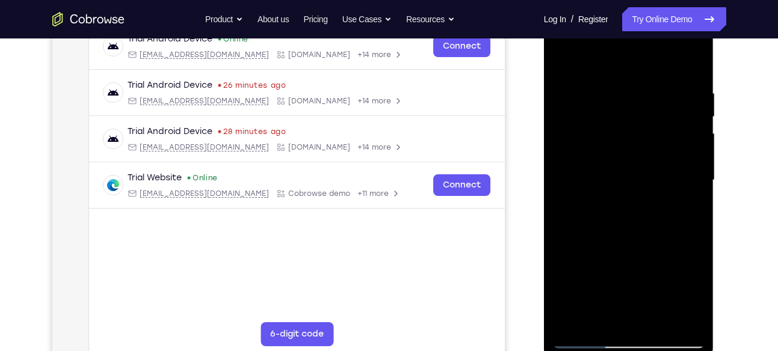
scroll to position [195, 0]
click at [565, 54] on div at bounding box center [629, 181] width 152 height 337
click at [571, 322] on div at bounding box center [629, 181] width 152 height 337
click at [616, 93] on div at bounding box center [629, 181] width 152 height 337
click at [686, 118] on div at bounding box center [629, 181] width 152 height 337
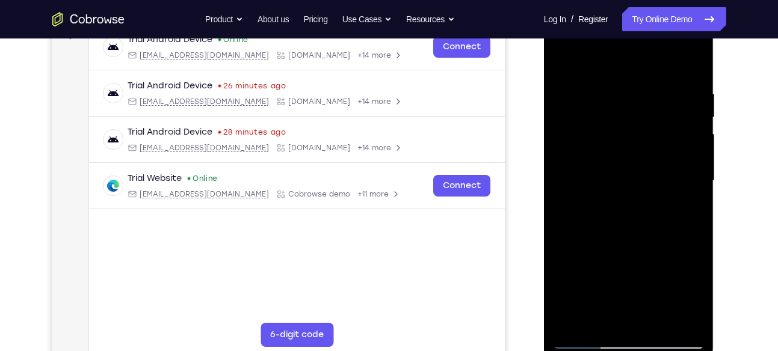
click at [686, 118] on div at bounding box center [629, 181] width 152 height 337
drag, startPoint x: 560, startPoint y: 89, endPoint x: 788, endPoint y: 64, distance: 229.9
click at [715, 64] on html "Online web based iOS Simulators and Android Emulators. Run iPhone, iPad, Mobile…" at bounding box center [629, 184] width 171 height 361
drag, startPoint x: 608, startPoint y: 284, endPoint x: 741, endPoint y: 251, distance: 137.5
click at [715, 251] on html "Online web based iOS Simulators and Android Emulators. Run iPhone, iPad, Mobile…" at bounding box center [629, 184] width 171 height 361
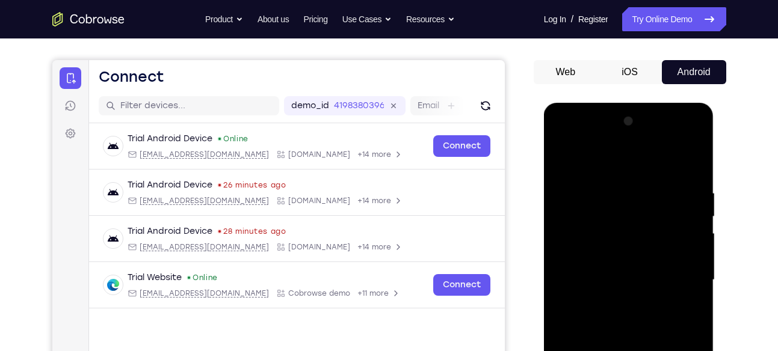
scroll to position [76, 0]
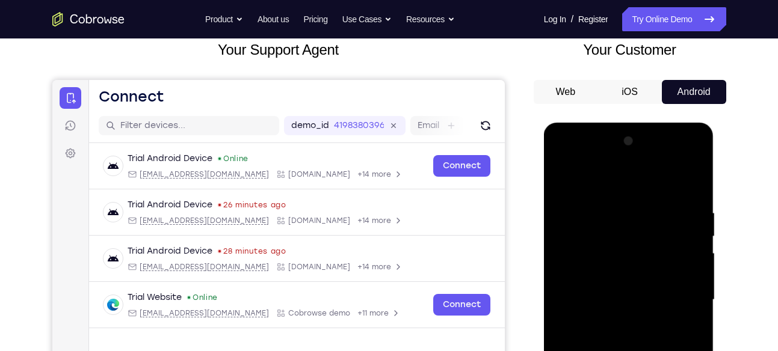
click at [574, 183] on div at bounding box center [629, 300] width 152 height 337
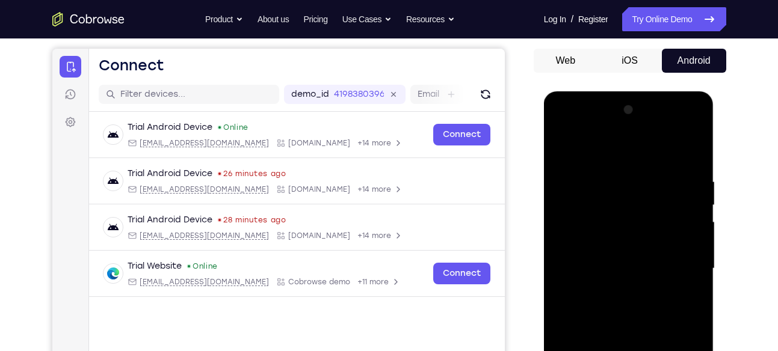
scroll to position [109, 0]
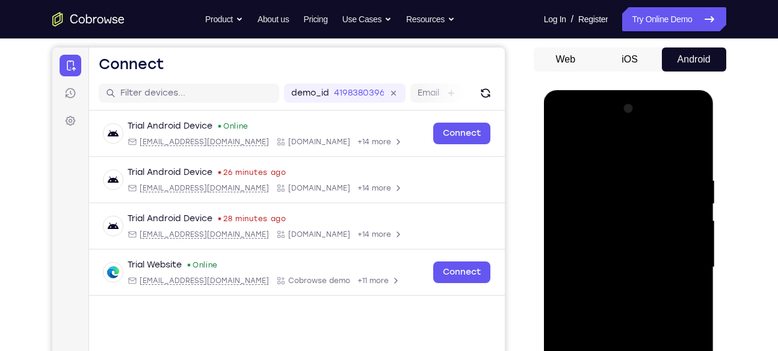
click at [585, 333] on div at bounding box center [629, 267] width 152 height 337
click at [560, 143] on div at bounding box center [629, 267] width 152 height 337
click at [680, 284] on div at bounding box center [629, 267] width 152 height 337
click at [565, 145] on div at bounding box center [629, 267] width 152 height 337
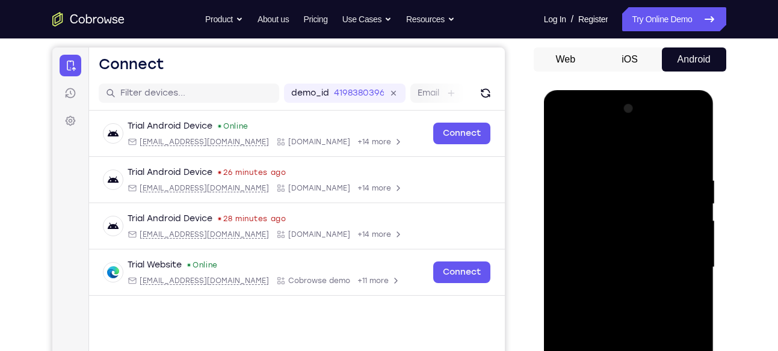
click at [678, 196] on div at bounding box center [629, 267] width 152 height 337
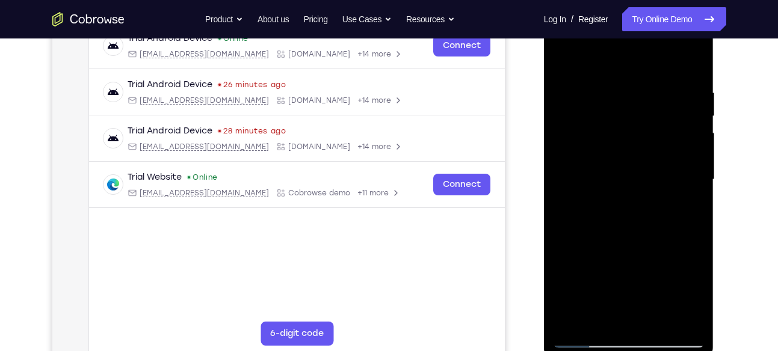
scroll to position [197, 0]
click at [694, 185] on div at bounding box center [629, 179] width 152 height 337
click at [702, 179] on div at bounding box center [629, 179] width 152 height 337
click at [689, 213] on div at bounding box center [629, 179] width 152 height 337
click at [677, 318] on div at bounding box center [629, 179] width 152 height 337
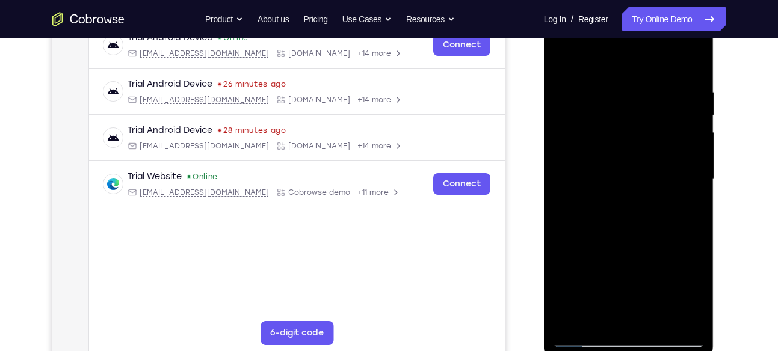
click at [678, 224] on div at bounding box center [629, 179] width 152 height 337
click at [684, 182] on div at bounding box center [629, 179] width 152 height 337
click at [685, 182] on div at bounding box center [629, 179] width 152 height 337
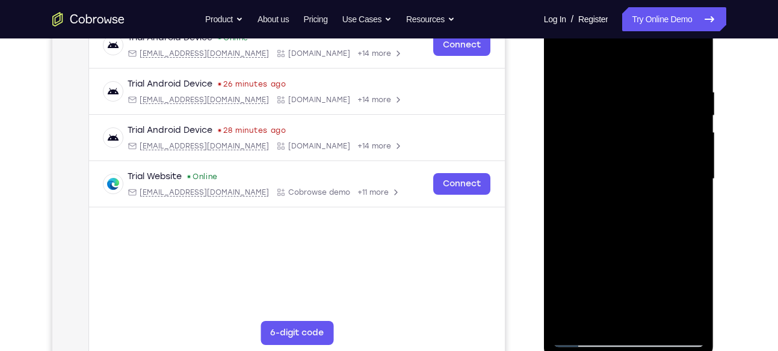
click at [559, 195] on div at bounding box center [629, 179] width 152 height 337
click at [690, 168] on div at bounding box center [629, 179] width 152 height 337
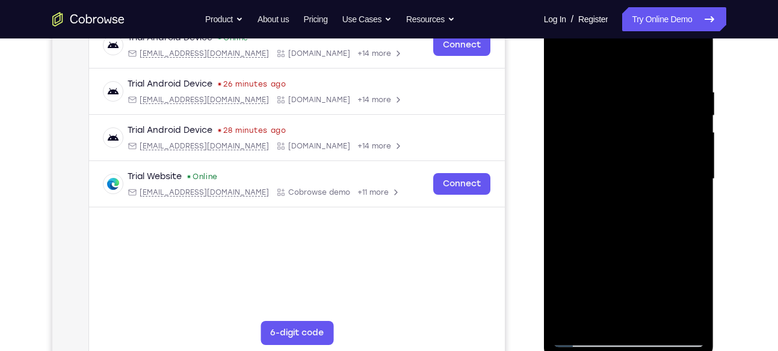
click at [692, 61] on div at bounding box center [629, 179] width 152 height 337
click at [684, 316] on div at bounding box center [629, 179] width 152 height 337
click at [569, 187] on div at bounding box center [629, 179] width 152 height 337
click at [686, 160] on div at bounding box center [629, 179] width 152 height 337
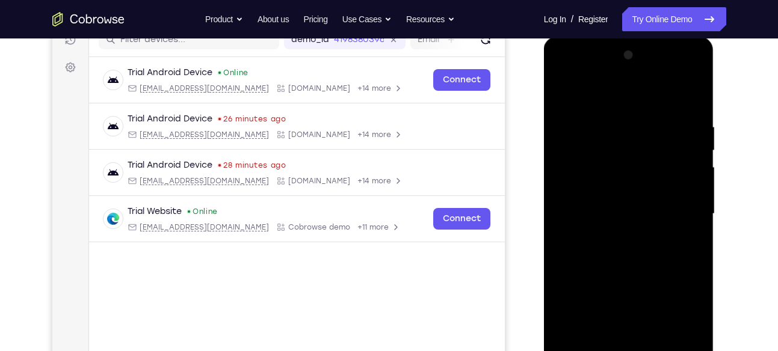
scroll to position [161, 0]
click at [686, 160] on div at bounding box center [629, 215] width 152 height 337
click at [695, 230] on div at bounding box center [629, 215] width 152 height 337
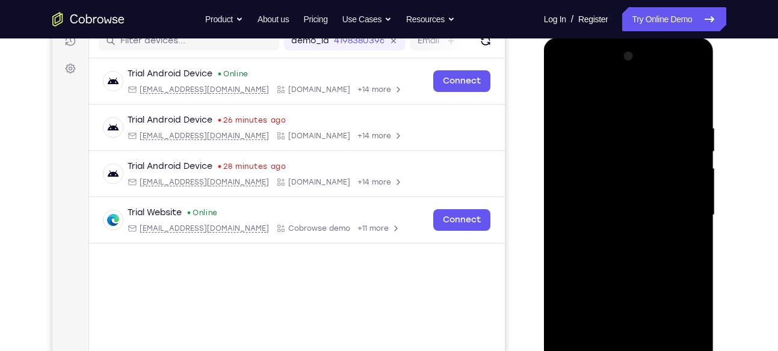
click at [695, 230] on div at bounding box center [629, 215] width 152 height 337
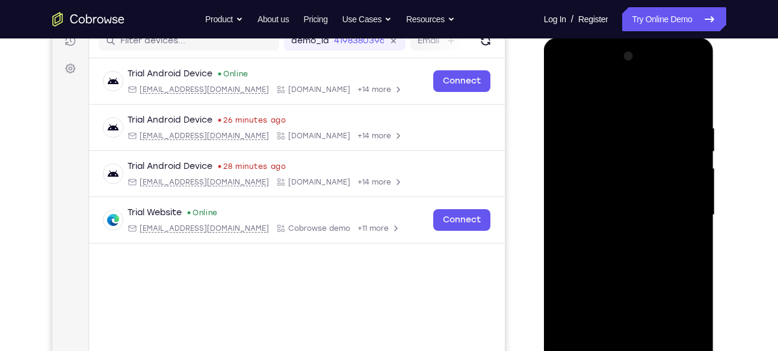
click at [695, 230] on div at bounding box center [629, 215] width 152 height 337
click at [560, 246] on div at bounding box center [629, 215] width 152 height 337
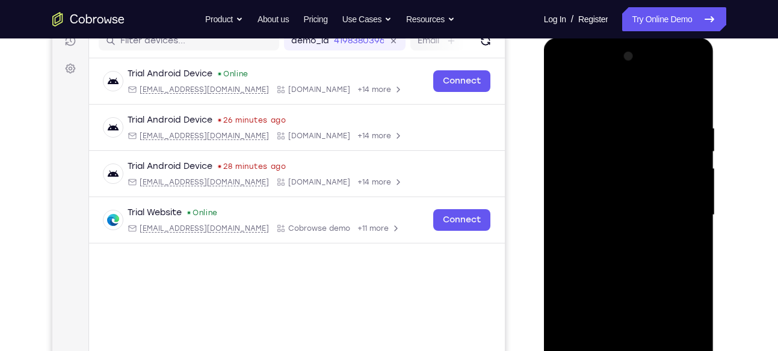
click at [693, 214] on div at bounding box center [629, 215] width 152 height 337
click at [570, 221] on div at bounding box center [629, 215] width 152 height 337
click at [694, 177] on div at bounding box center [629, 215] width 152 height 337
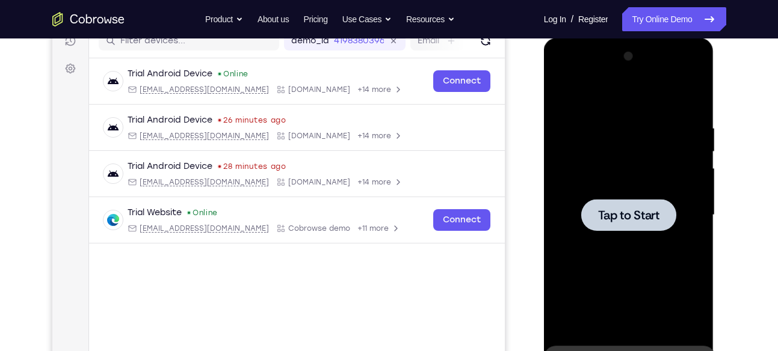
click at [694, 177] on div at bounding box center [629, 215] width 152 height 337
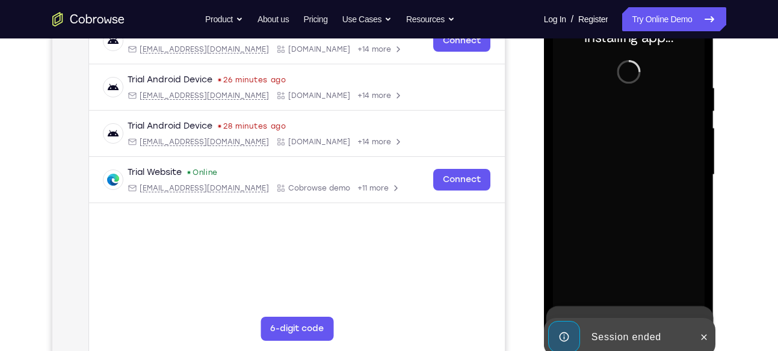
scroll to position [203, 0]
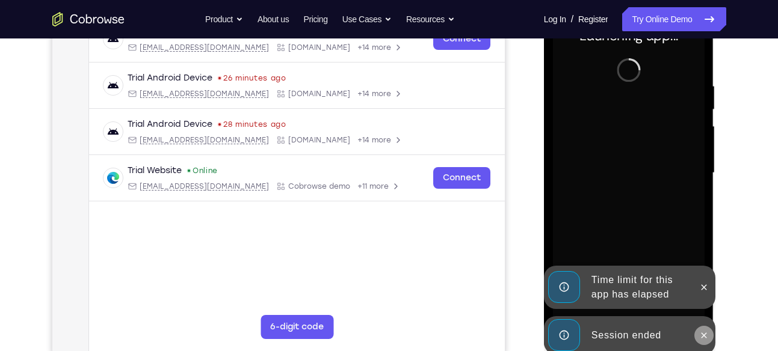
click at [704, 339] on icon at bounding box center [704, 336] width 10 height 10
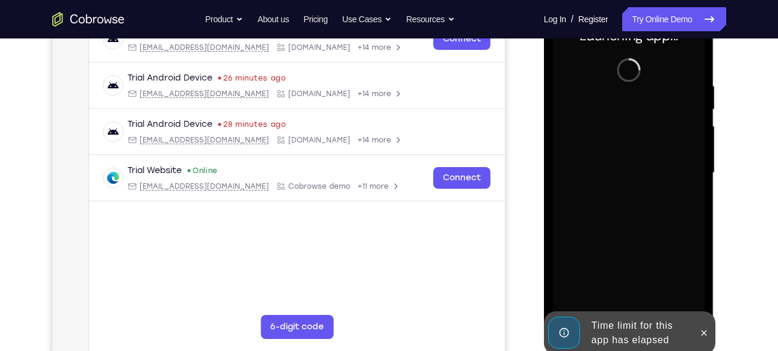
click at [704, 339] on button at bounding box center [703, 333] width 19 height 19
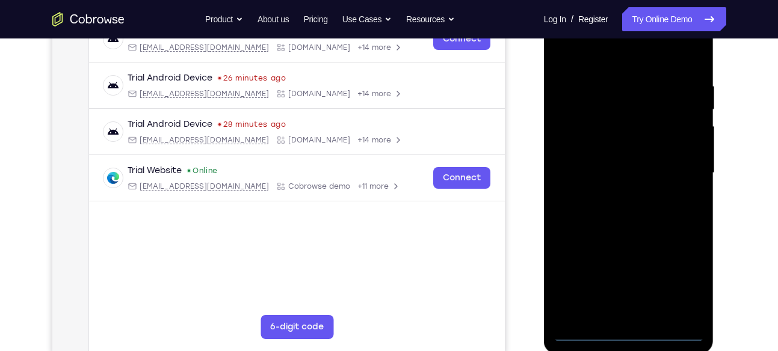
click at [624, 328] on div at bounding box center [629, 173] width 152 height 337
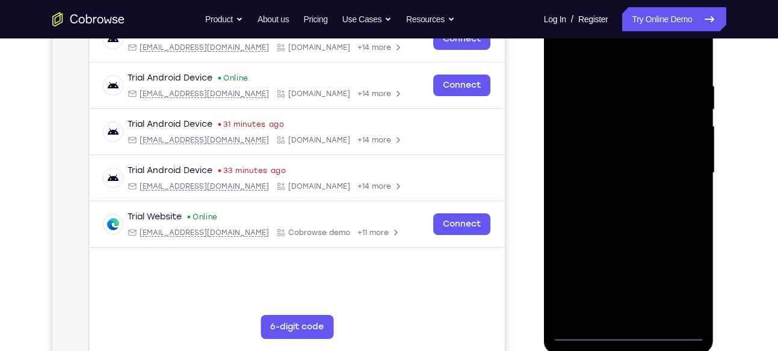
click at [631, 334] on div at bounding box center [629, 173] width 152 height 337
click at [683, 286] on div at bounding box center [629, 173] width 152 height 337
click at [576, 60] on div at bounding box center [629, 173] width 152 height 337
click at [681, 173] on div at bounding box center [629, 173] width 152 height 337
click at [647, 313] on div at bounding box center [629, 173] width 152 height 337
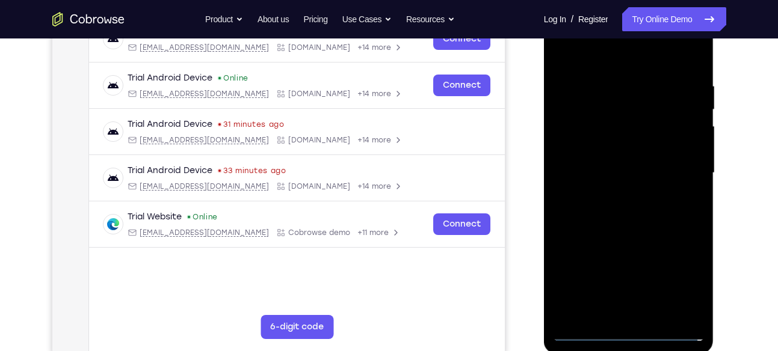
click at [589, 165] on div at bounding box center [629, 173] width 152 height 337
click at [600, 148] on div at bounding box center [629, 173] width 152 height 337
click at [617, 173] on div at bounding box center [629, 173] width 152 height 337
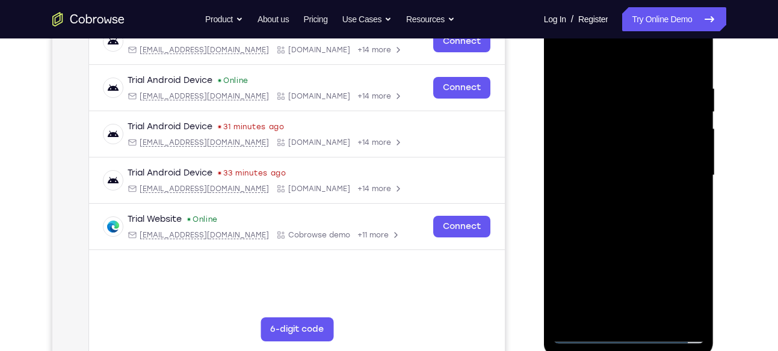
click at [647, 224] on div at bounding box center [629, 175] width 152 height 337
click at [608, 94] on div at bounding box center [629, 175] width 152 height 337
click at [692, 166] on div at bounding box center [629, 175] width 152 height 337
click at [677, 157] on div at bounding box center [629, 175] width 152 height 337
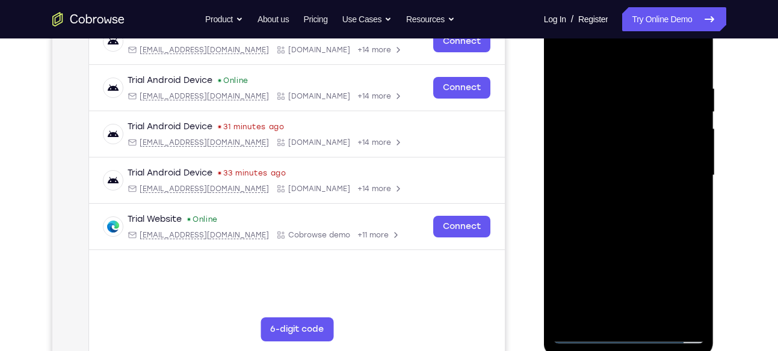
click at [683, 161] on div at bounding box center [629, 175] width 152 height 337
drag, startPoint x: 628, startPoint y: 63, endPoint x: 611, endPoint y: -20, distance: 84.2
click at [611, 0] on html "Online web based iOS Simulators and Android Emulators. Run iPhone, iPad, Mobile…" at bounding box center [629, 178] width 171 height 361
click at [682, 155] on div at bounding box center [629, 175] width 152 height 337
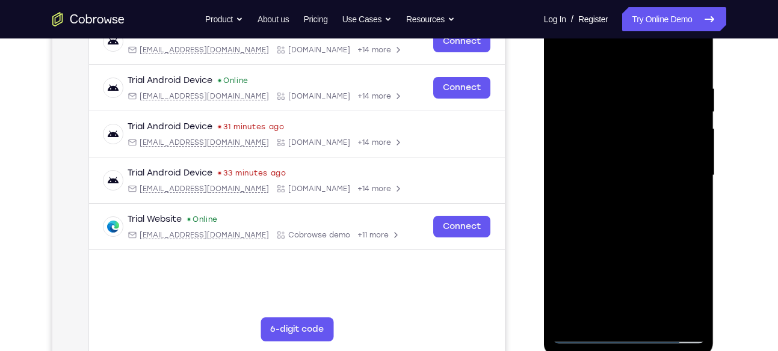
click at [694, 61] on div at bounding box center [629, 175] width 152 height 337
click at [687, 315] on div at bounding box center [629, 175] width 152 height 337
click at [566, 170] on div at bounding box center [629, 175] width 152 height 337
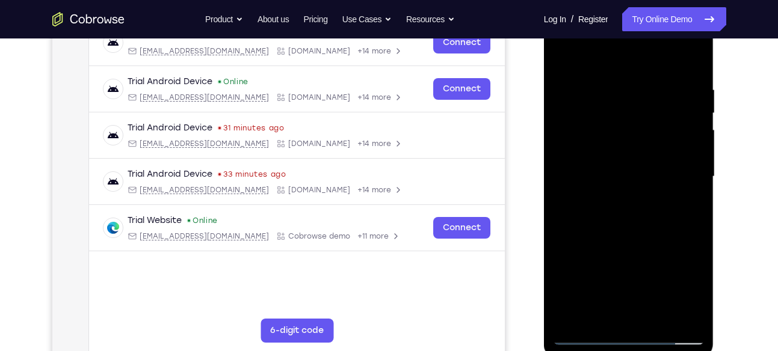
click at [680, 147] on div at bounding box center [629, 176] width 152 height 337
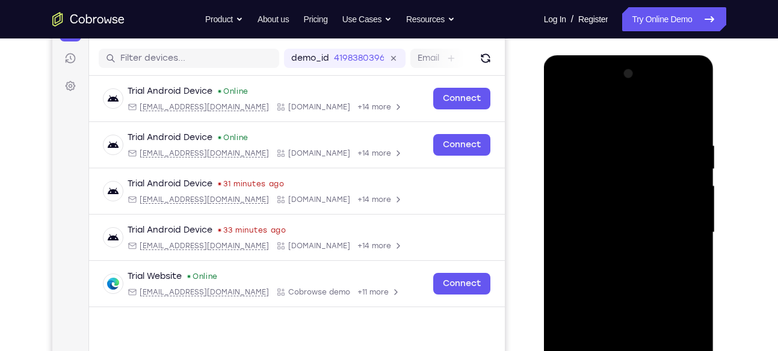
scroll to position [146, 0]
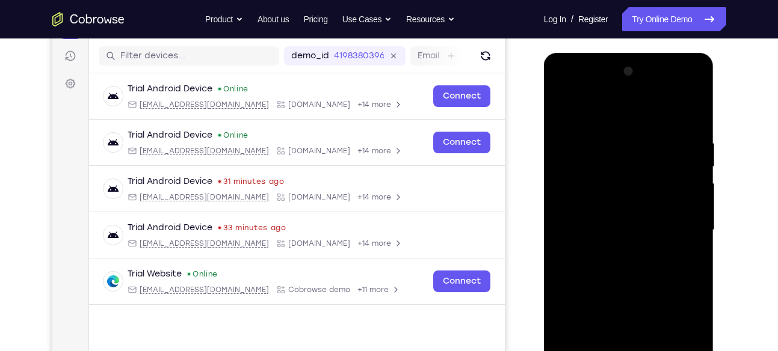
click at [695, 187] on div at bounding box center [629, 230] width 152 height 337
click at [699, 208] on div at bounding box center [629, 230] width 152 height 337
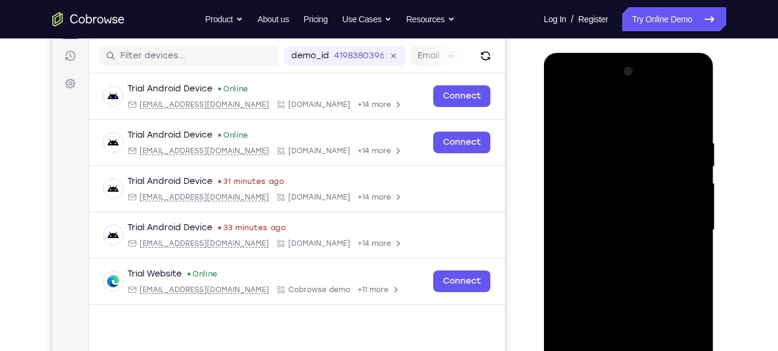
click at [699, 208] on div at bounding box center [629, 230] width 152 height 337
click at [566, 248] on div at bounding box center [629, 230] width 152 height 337
click at [687, 179] on div at bounding box center [629, 230] width 152 height 337
click at [694, 183] on div at bounding box center [629, 230] width 152 height 337
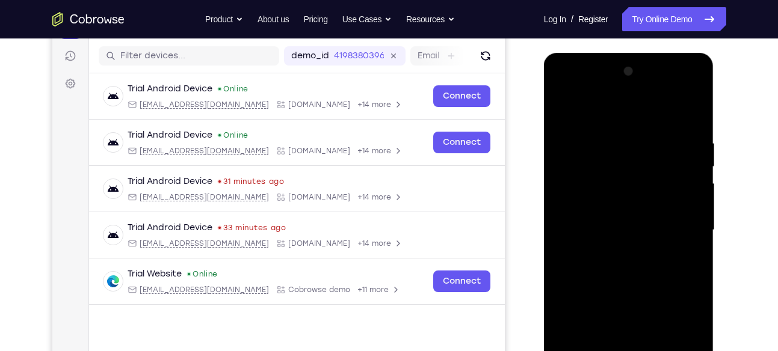
click at [694, 183] on div at bounding box center [629, 230] width 152 height 337
click at [563, 247] on div at bounding box center [629, 230] width 152 height 337
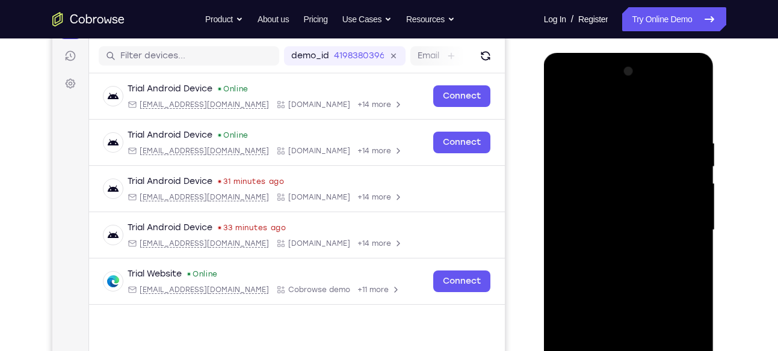
click at [683, 173] on div at bounding box center [629, 230] width 152 height 337
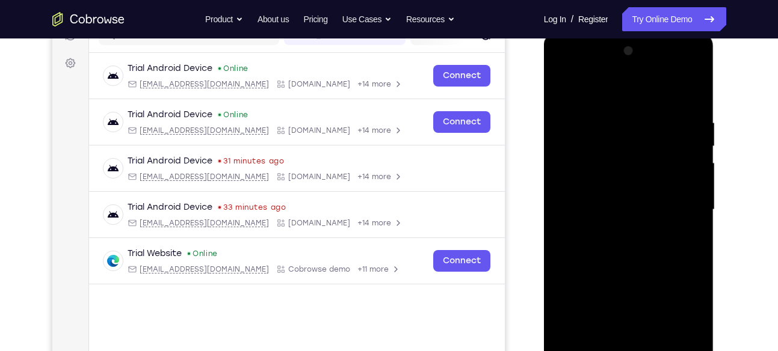
scroll to position [167, 0]
click at [694, 200] on div at bounding box center [629, 209] width 152 height 337
click at [560, 220] on div at bounding box center [629, 209] width 152 height 337
click at [691, 144] on div at bounding box center [629, 209] width 152 height 337
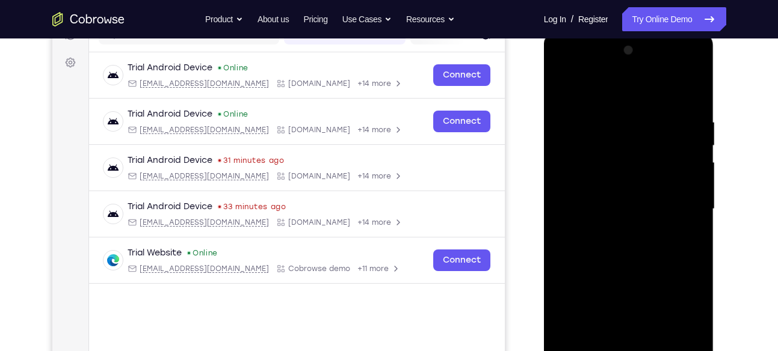
click at [691, 144] on div at bounding box center [629, 209] width 152 height 337
click at [686, 160] on div at bounding box center [629, 209] width 152 height 337
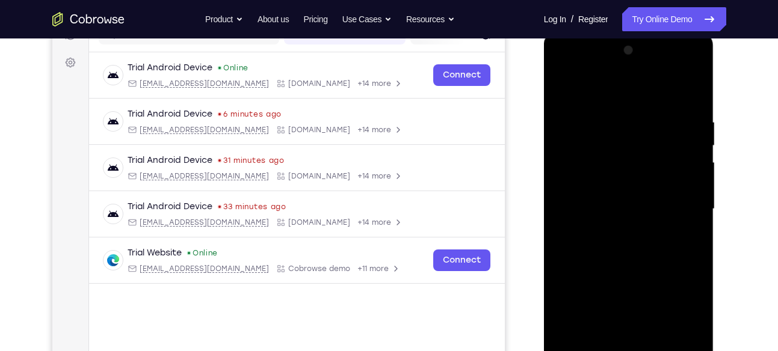
click at [696, 160] on div at bounding box center [629, 209] width 152 height 337
click at [677, 175] on div at bounding box center [629, 209] width 152 height 337
click at [683, 195] on div at bounding box center [629, 209] width 152 height 337
click at [696, 166] on div at bounding box center [629, 209] width 152 height 337
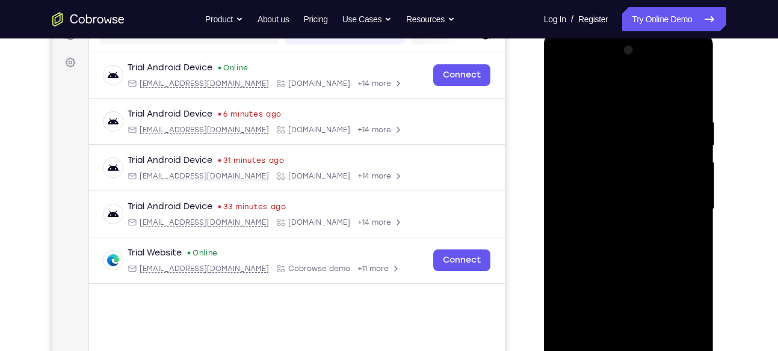
click at [696, 166] on div at bounding box center [629, 209] width 152 height 337
click at [689, 185] on div at bounding box center [629, 209] width 152 height 337
click at [690, 158] on div at bounding box center [629, 209] width 152 height 337
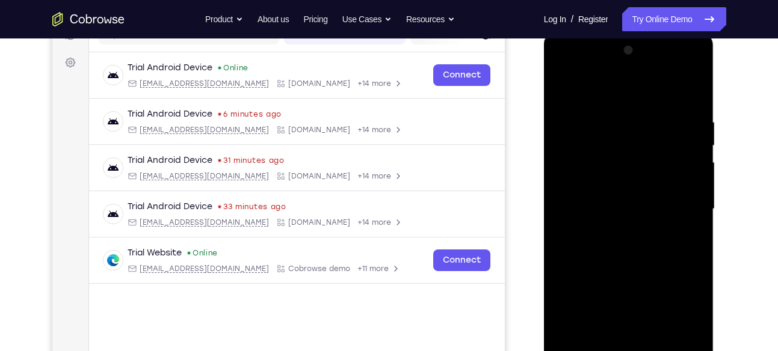
click at [571, 212] on div at bounding box center [629, 209] width 152 height 337
click at [693, 169] on div at bounding box center [629, 209] width 152 height 337
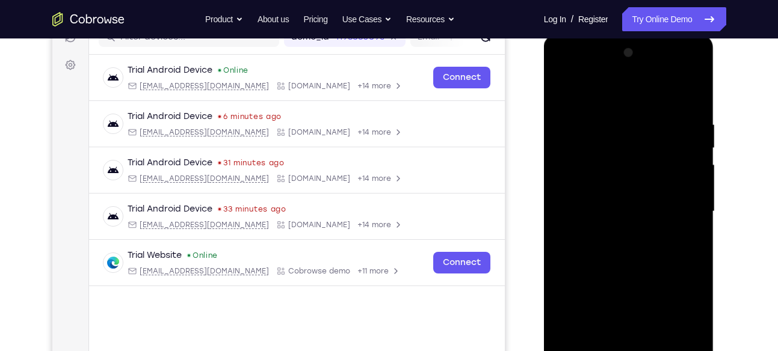
click at [566, 232] on div at bounding box center [629, 211] width 152 height 337
click at [676, 215] on div at bounding box center [629, 211] width 152 height 337
click at [573, 226] on div at bounding box center [629, 211] width 152 height 337
click at [692, 192] on div at bounding box center [629, 212] width 152 height 337
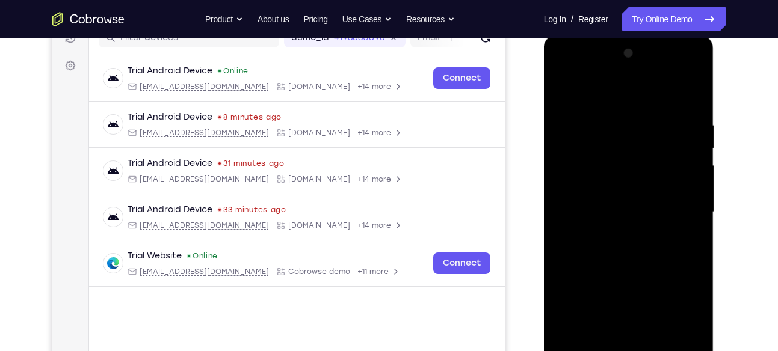
click at [682, 201] on div at bounding box center [629, 212] width 152 height 337
click at [696, 63] on div at bounding box center [629, 212] width 152 height 337
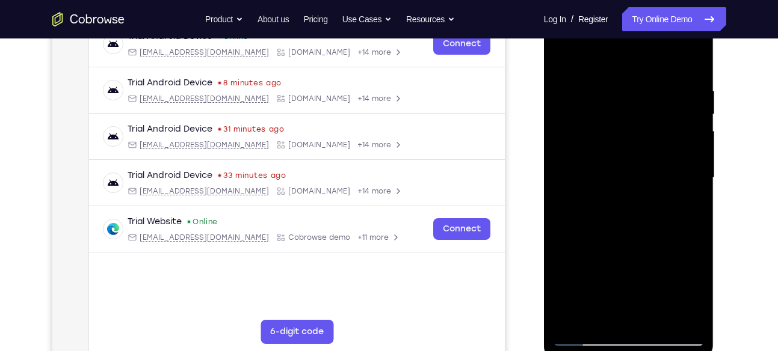
scroll to position [200, 0]
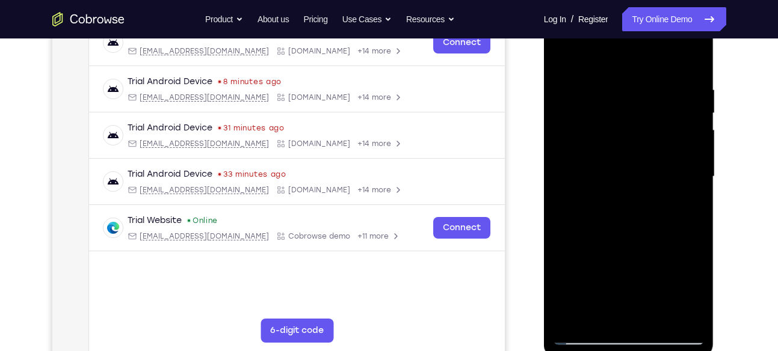
click at [569, 316] on div at bounding box center [629, 176] width 152 height 337
click at [573, 321] on div at bounding box center [629, 176] width 152 height 337
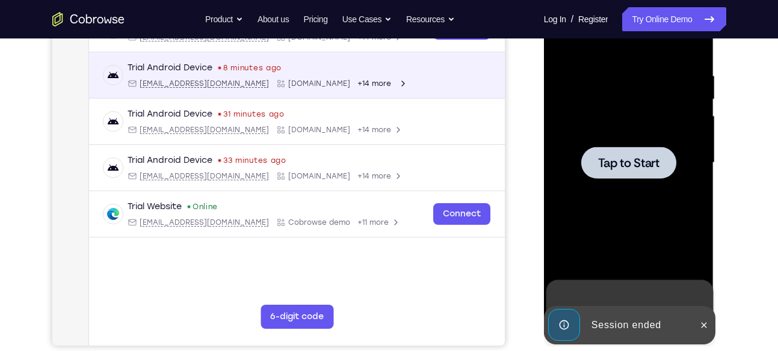
scroll to position [199, 0]
